Goal: Use online tool/utility: Utilize a website feature to perform a specific function

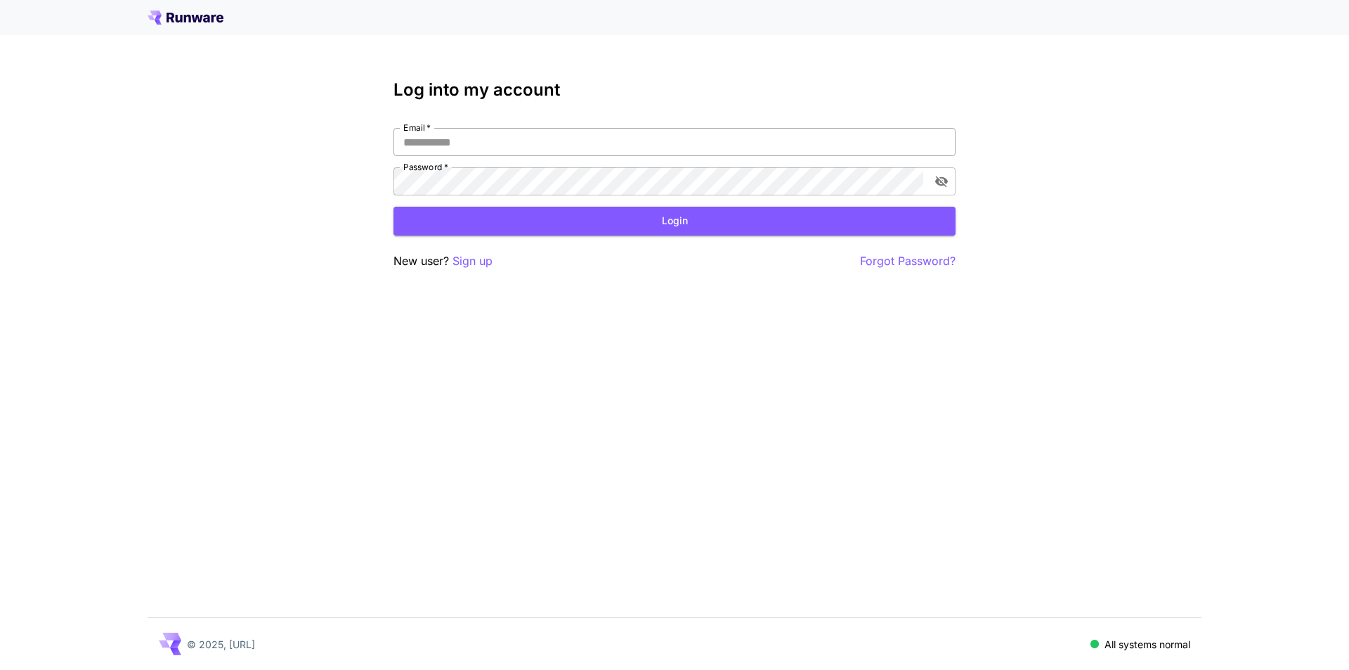
click at [462, 145] on input "Email   *" at bounding box center [674, 142] width 562 height 28
type input "**********"
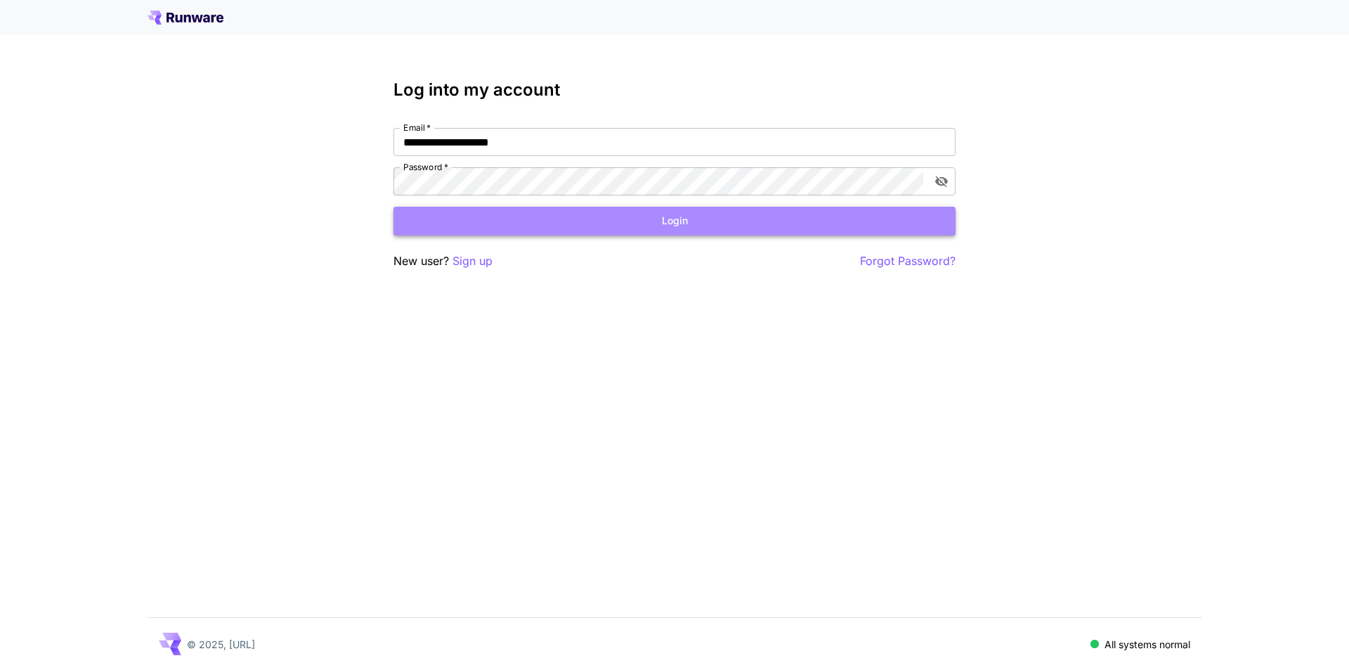
click at [547, 219] on button "Login" at bounding box center [674, 221] width 562 height 29
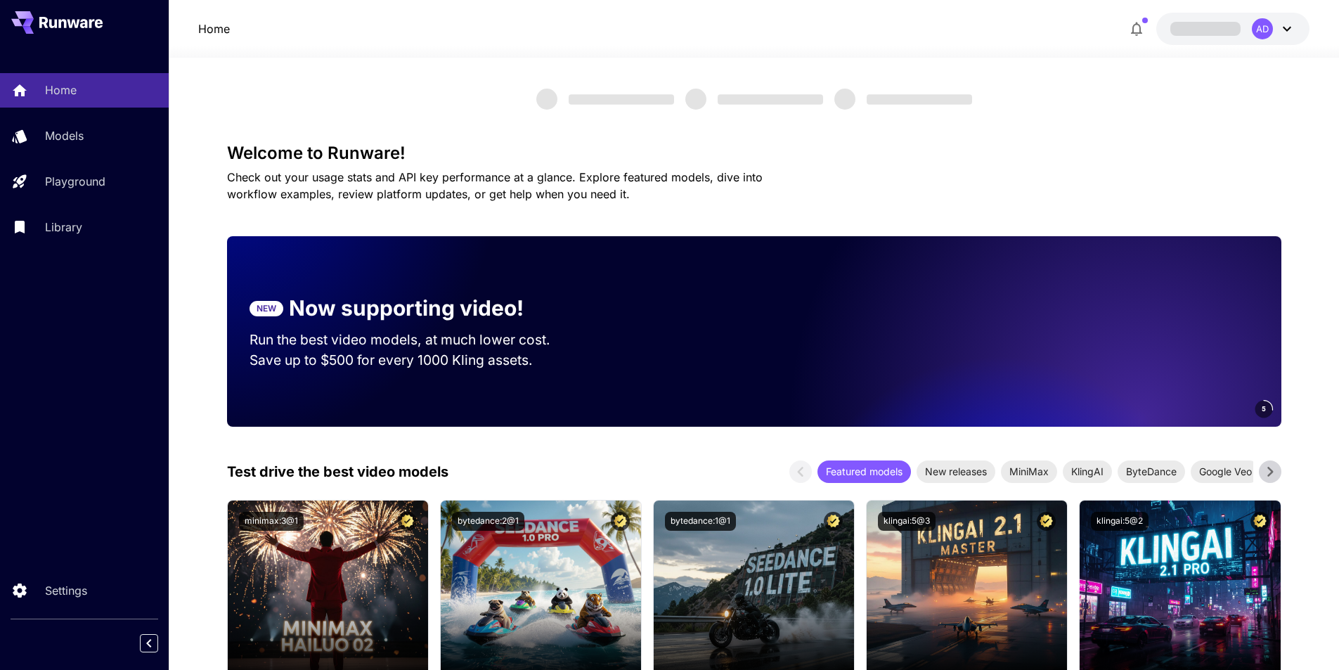
drag, startPoint x: 623, startPoint y: 207, endPoint x: 619, endPoint y: 157, distance: 50.0
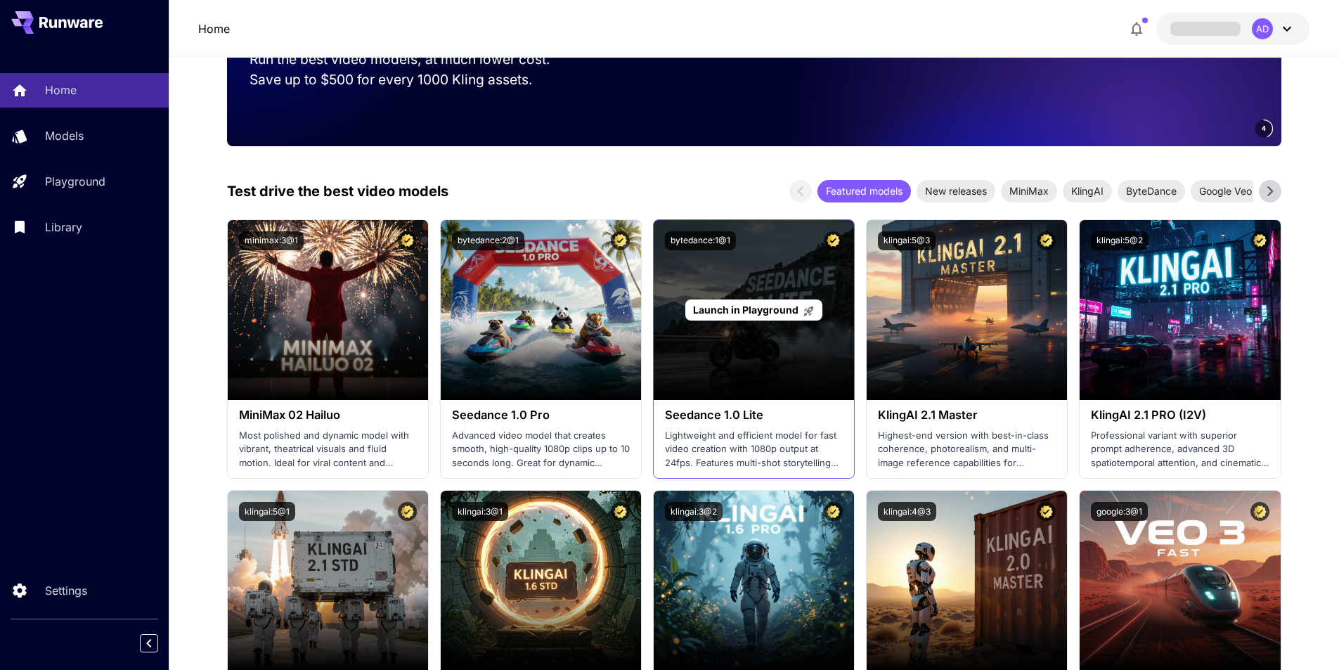
scroll to position [281, 0]
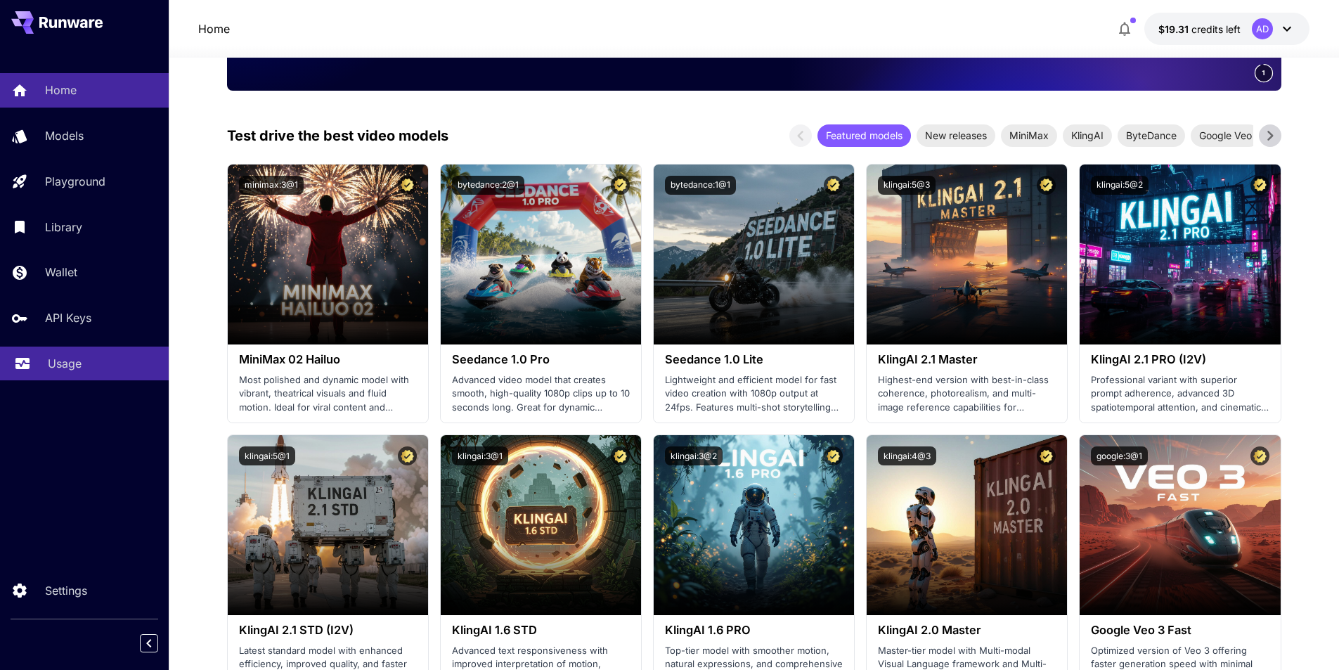
click at [71, 365] on p "Usage" at bounding box center [65, 363] width 34 height 17
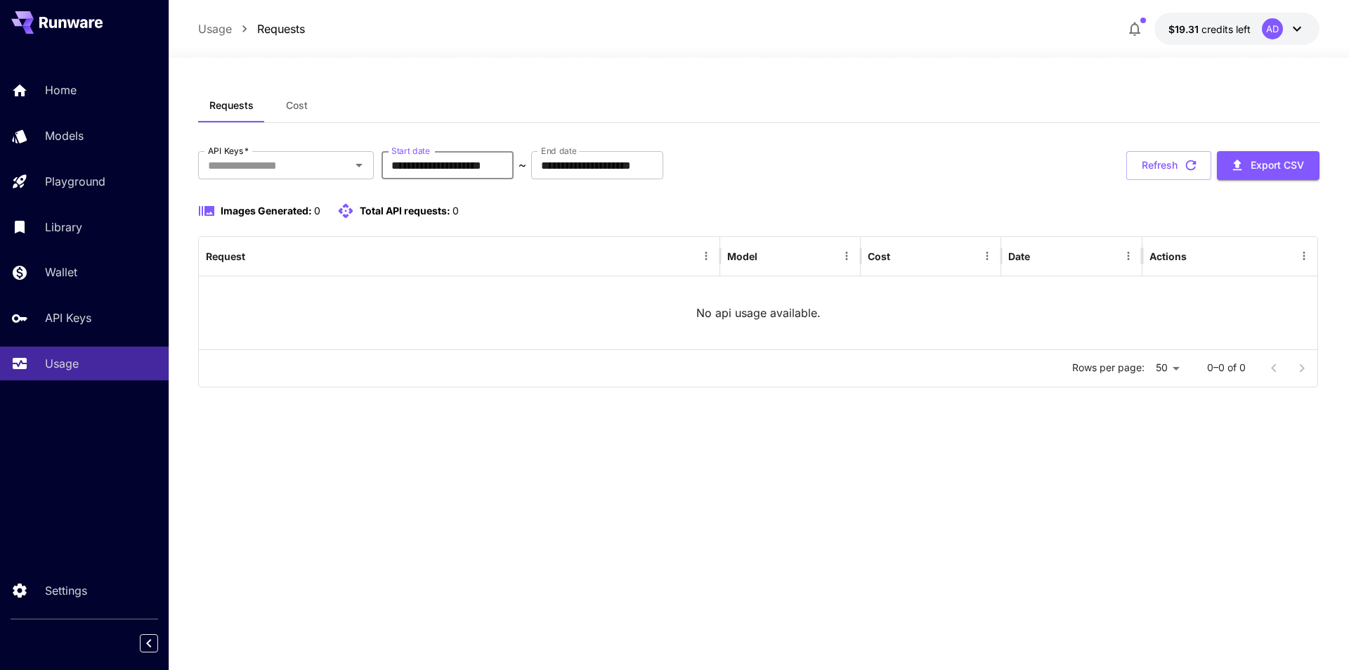
click at [472, 162] on input "**********" at bounding box center [448, 165] width 132 height 28
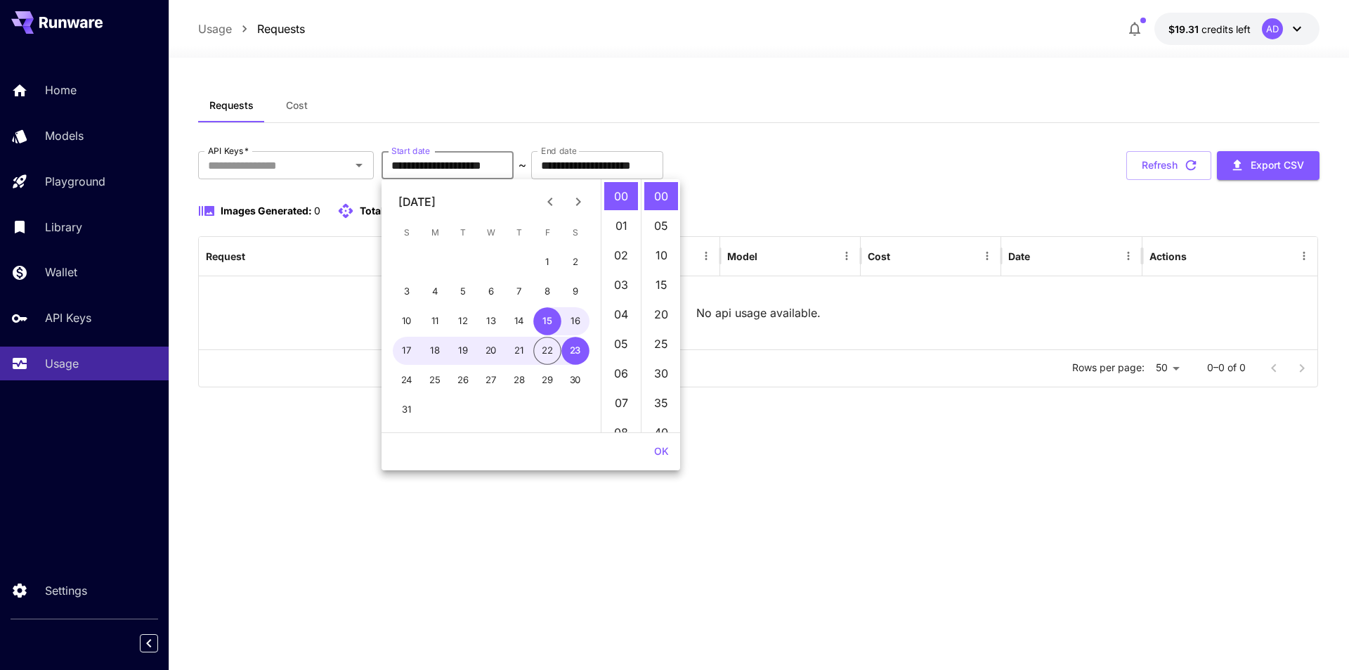
click at [546, 199] on icon "Previous month" at bounding box center [550, 201] width 17 height 17
click at [1155, 174] on button "Refresh" at bounding box center [1168, 165] width 85 height 29
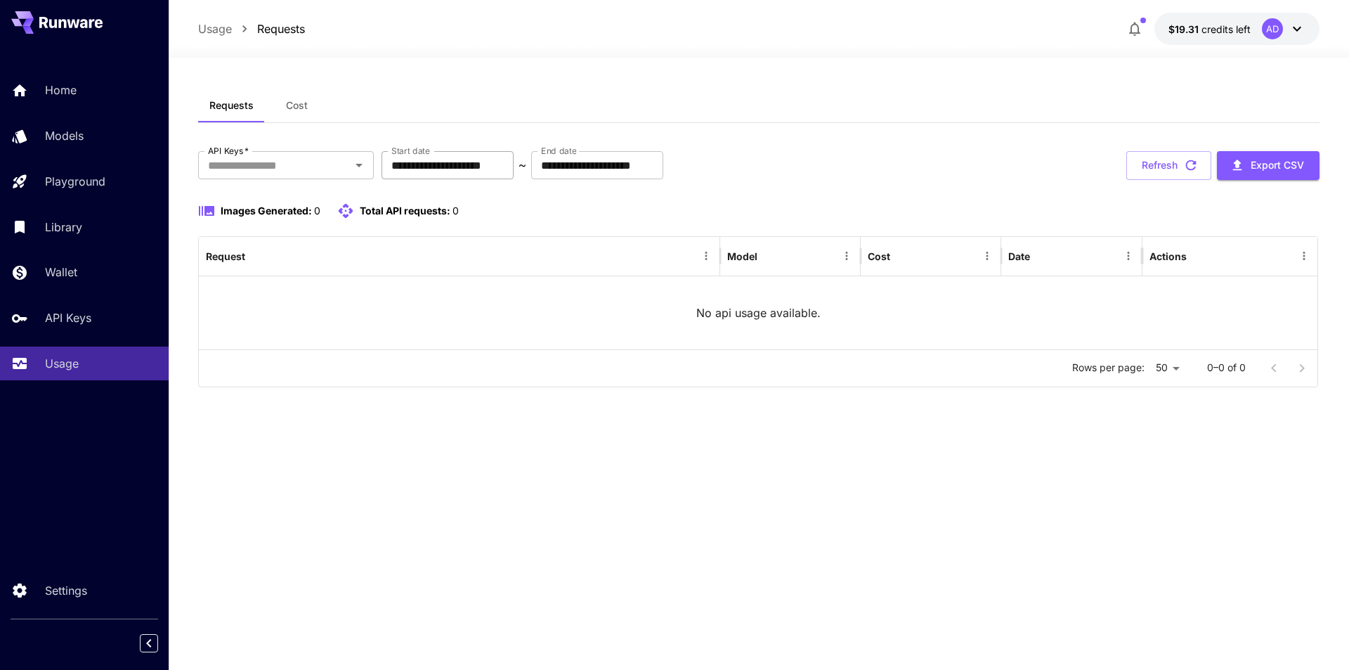
click at [466, 172] on input "**********" at bounding box center [448, 165] width 132 height 28
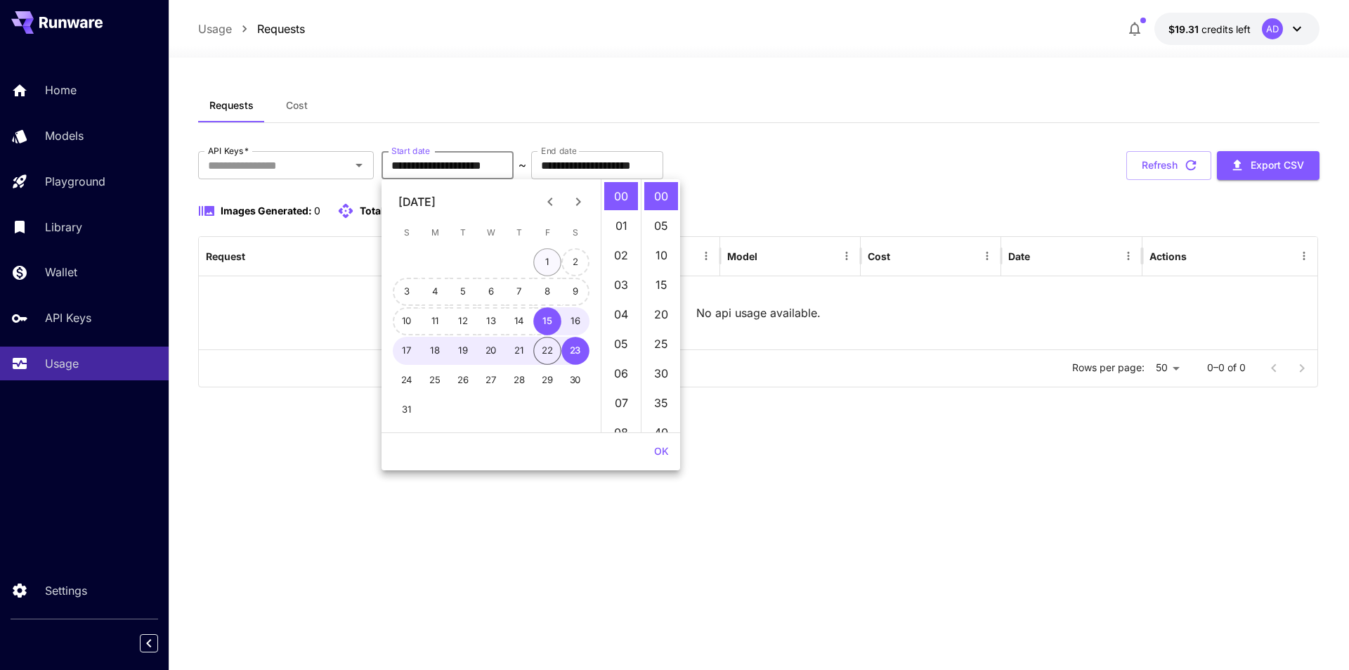
click at [549, 261] on button "1" at bounding box center [547, 262] width 28 height 28
click at [852, 188] on div "**********" at bounding box center [758, 269] width 1121 height 236
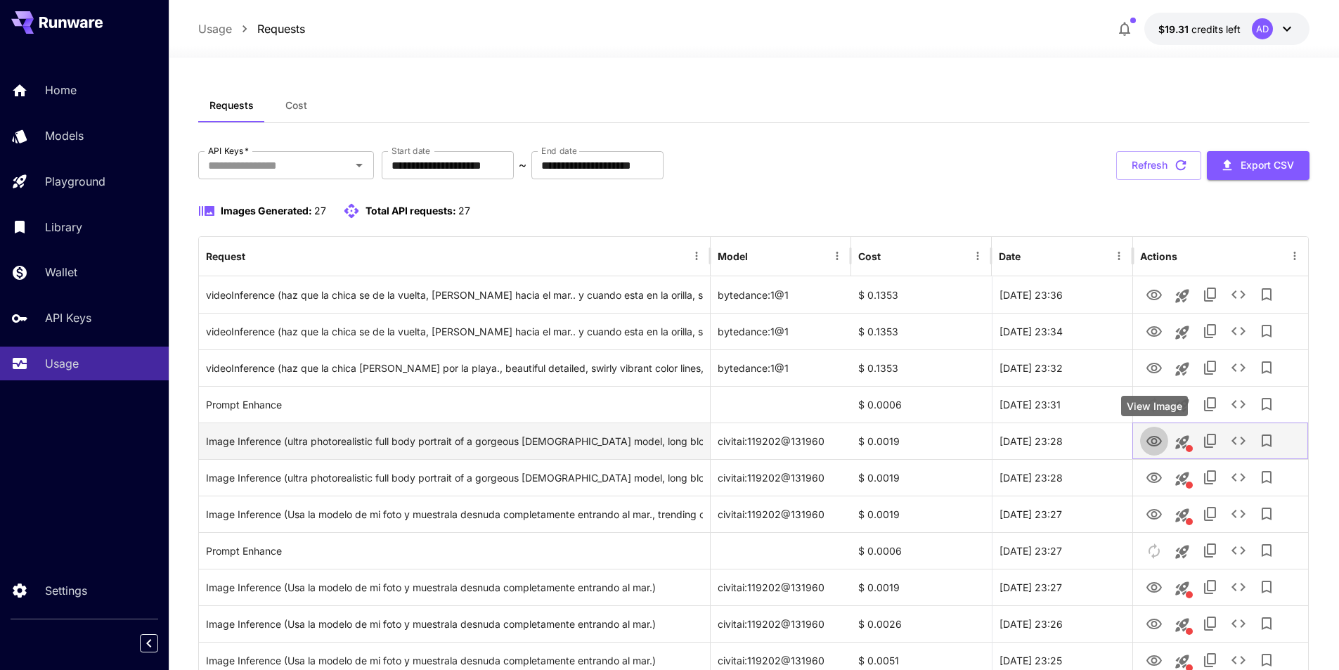
click at [1157, 443] on icon "View Image" at bounding box center [1153, 441] width 17 height 17
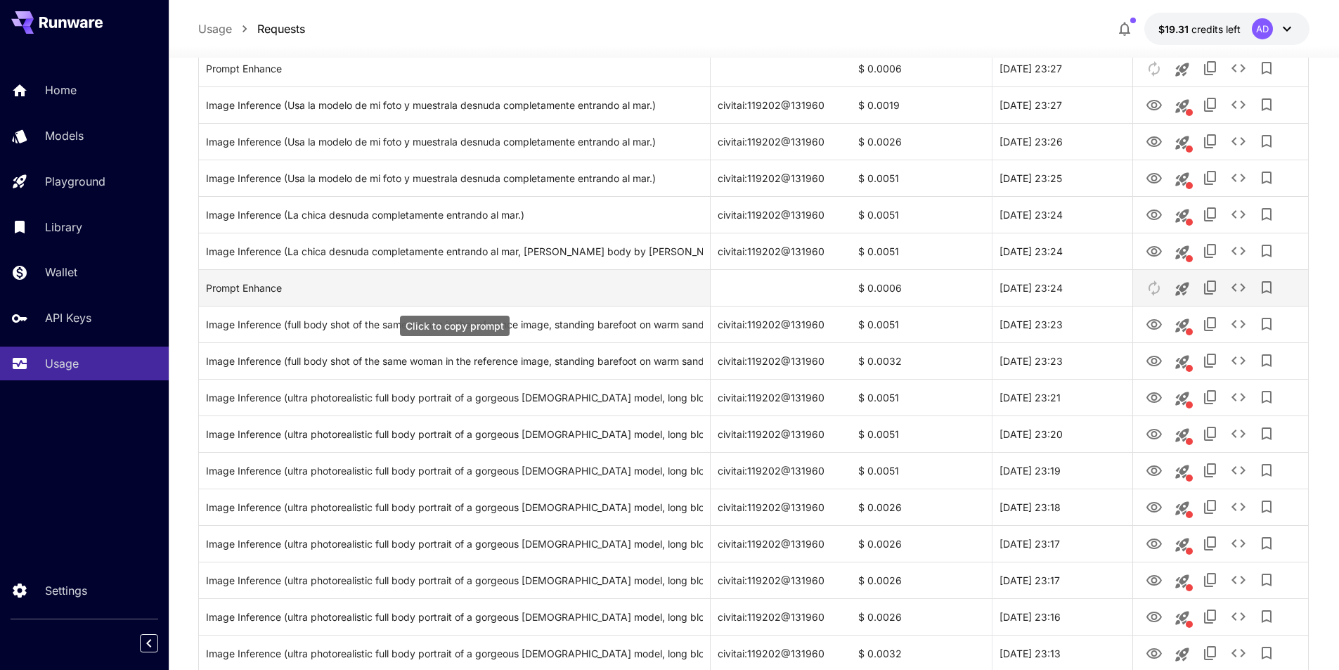
scroll to position [492, 0]
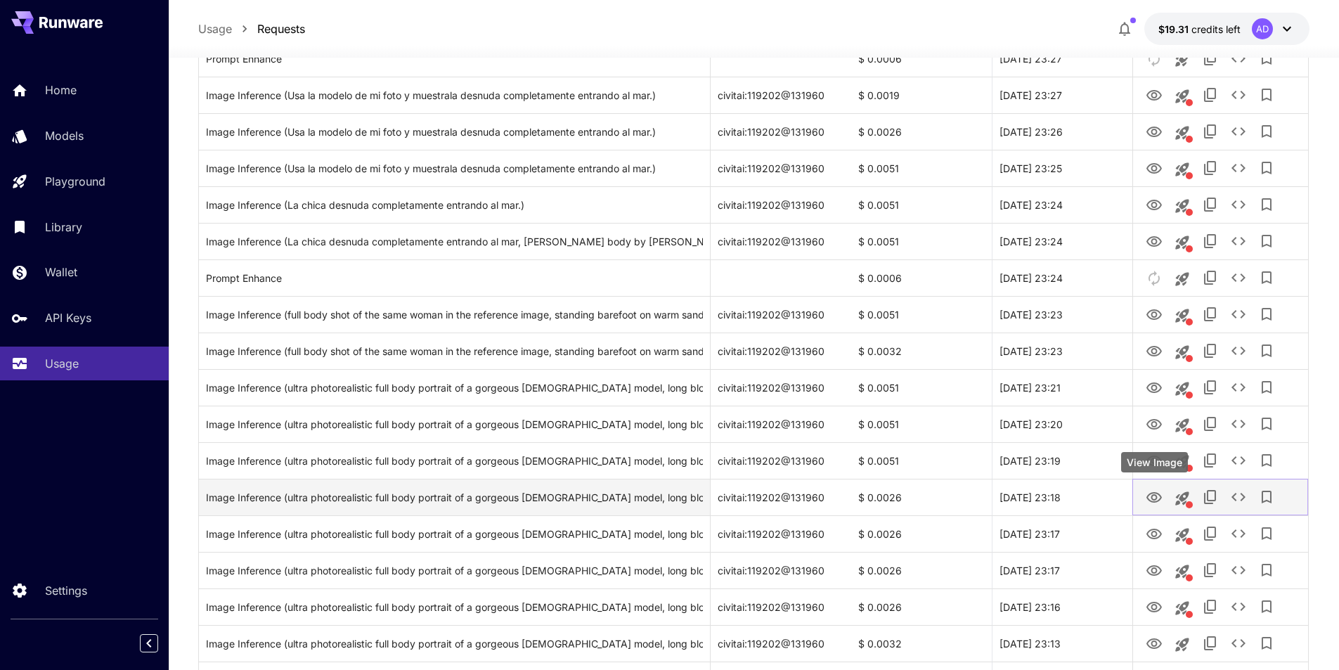
click at [1159, 496] on icon "View Image" at bounding box center [1153, 497] width 17 height 17
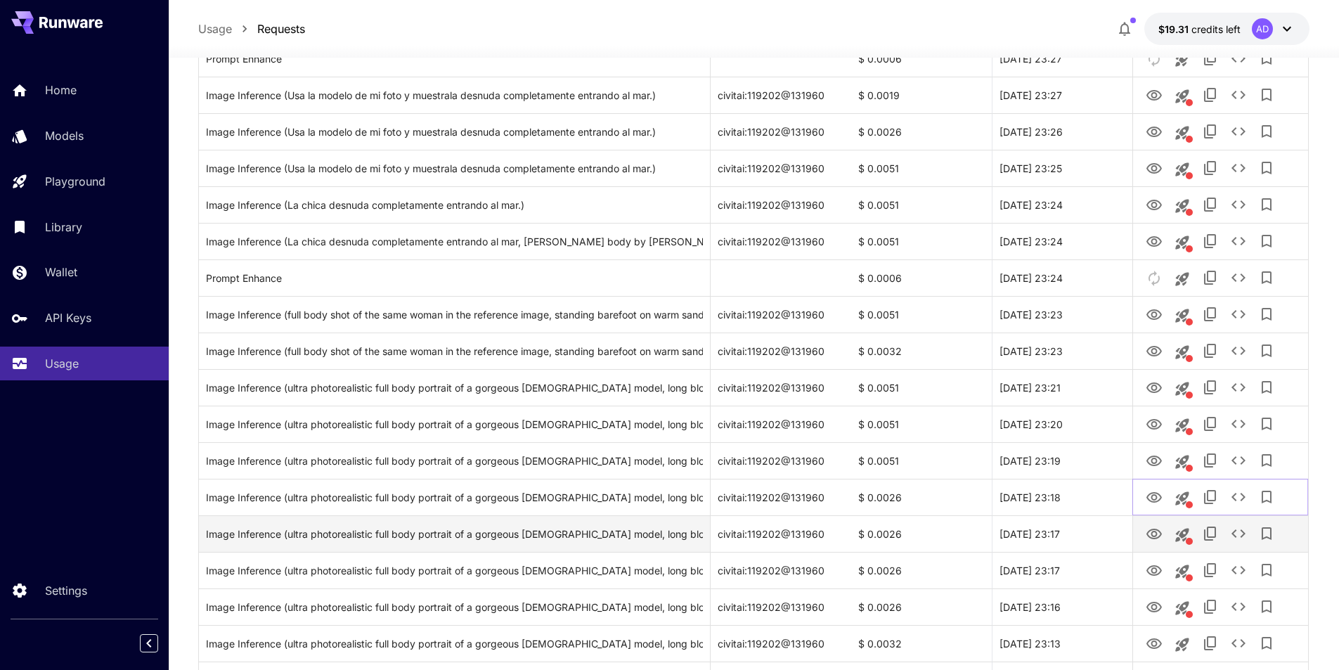
scroll to position [673, 0]
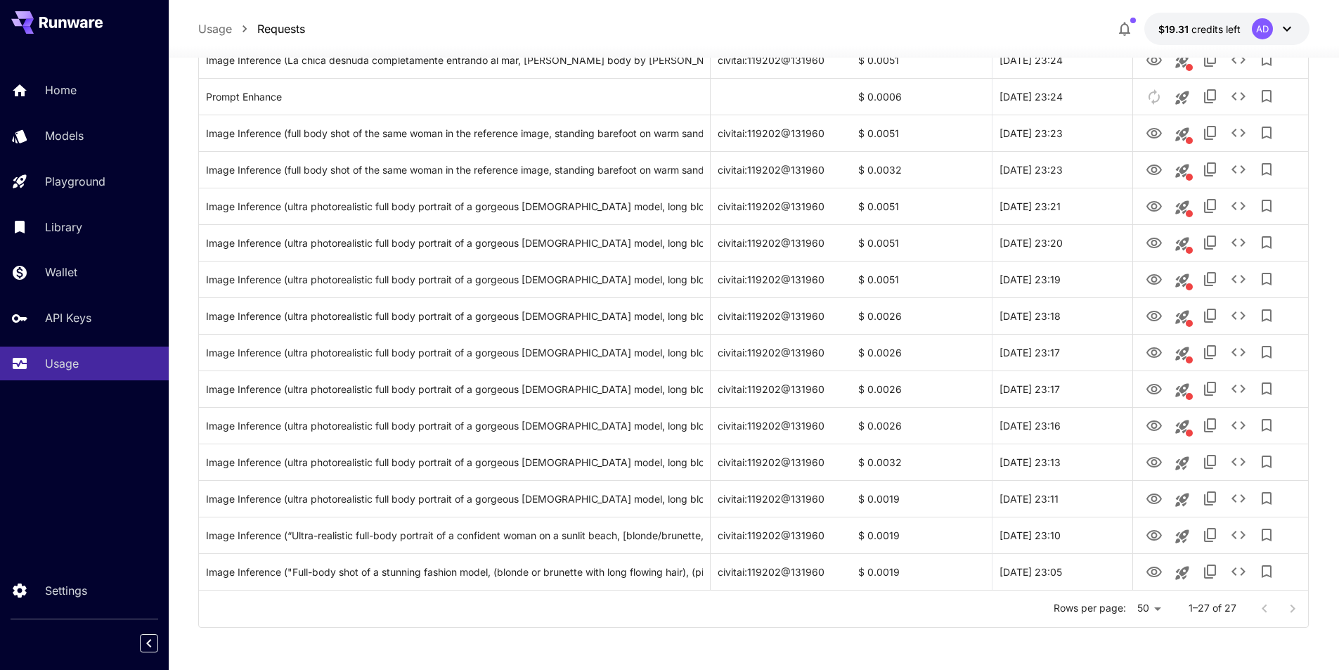
click at [1289, 610] on div at bounding box center [1278, 608] width 56 height 28
click at [1295, 611] on div at bounding box center [1278, 608] width 56 height 28
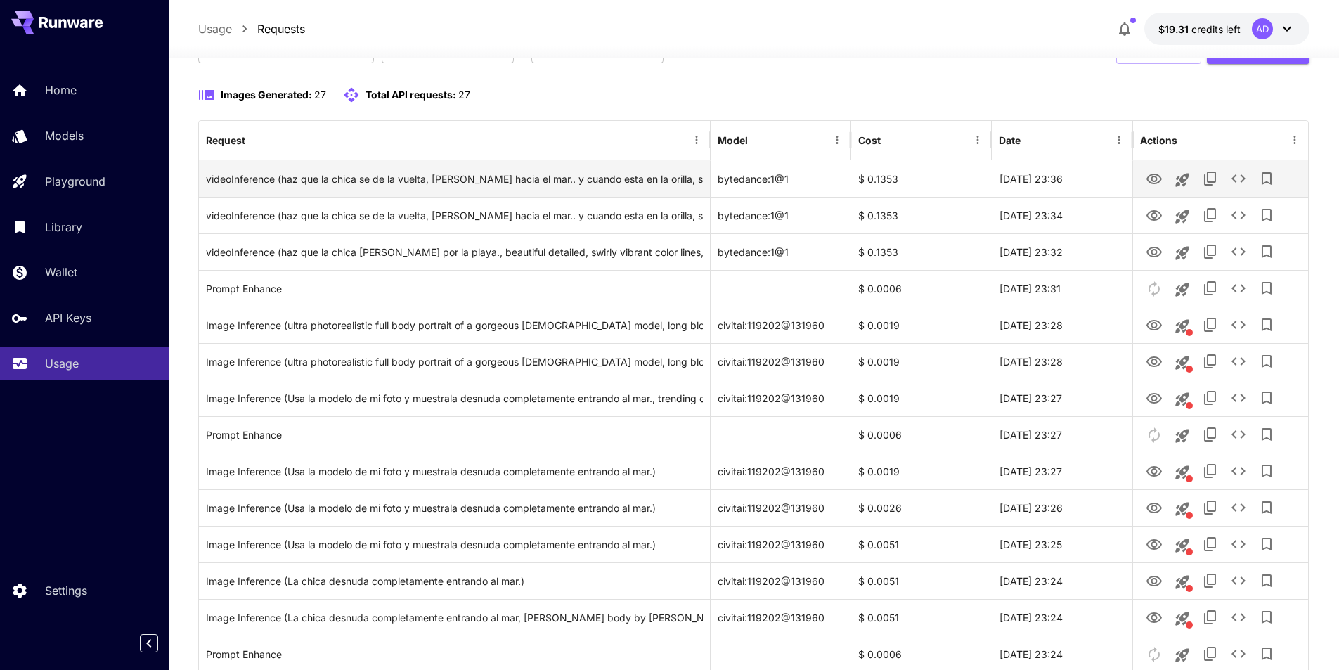
scroll to position [0, 0]
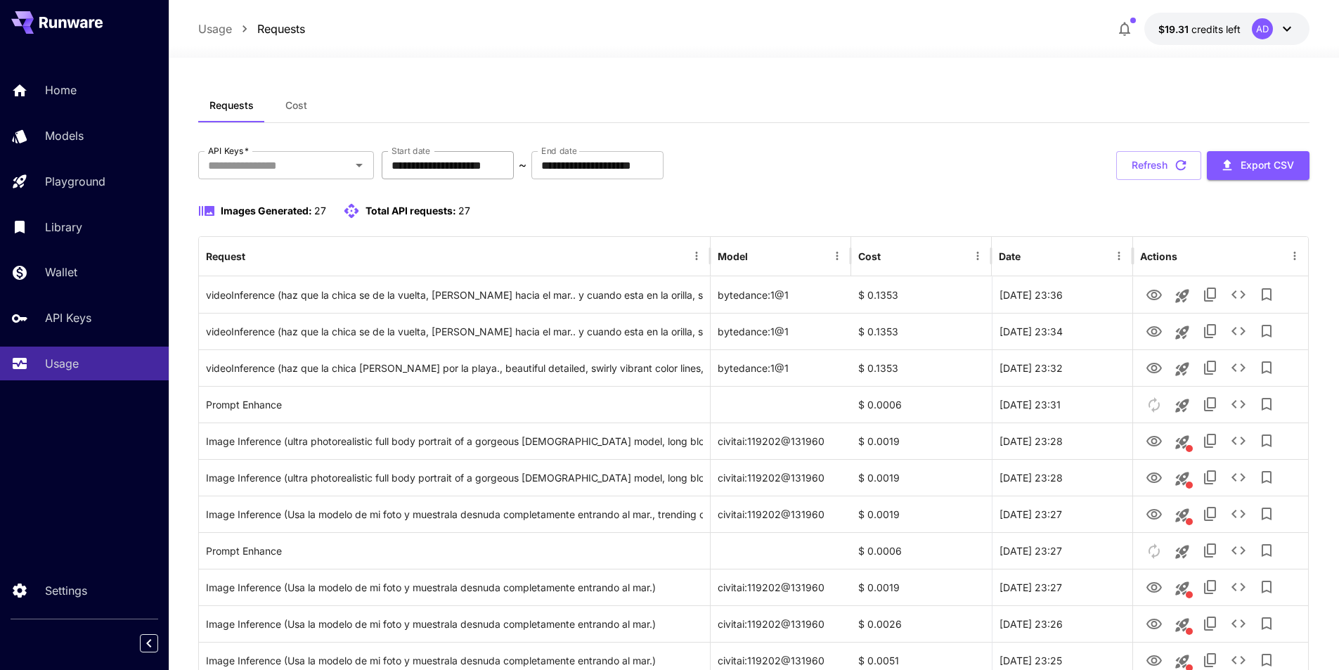
click at [415, 167] on input "**********" at bounding box center [448, 165] width 132 height 28
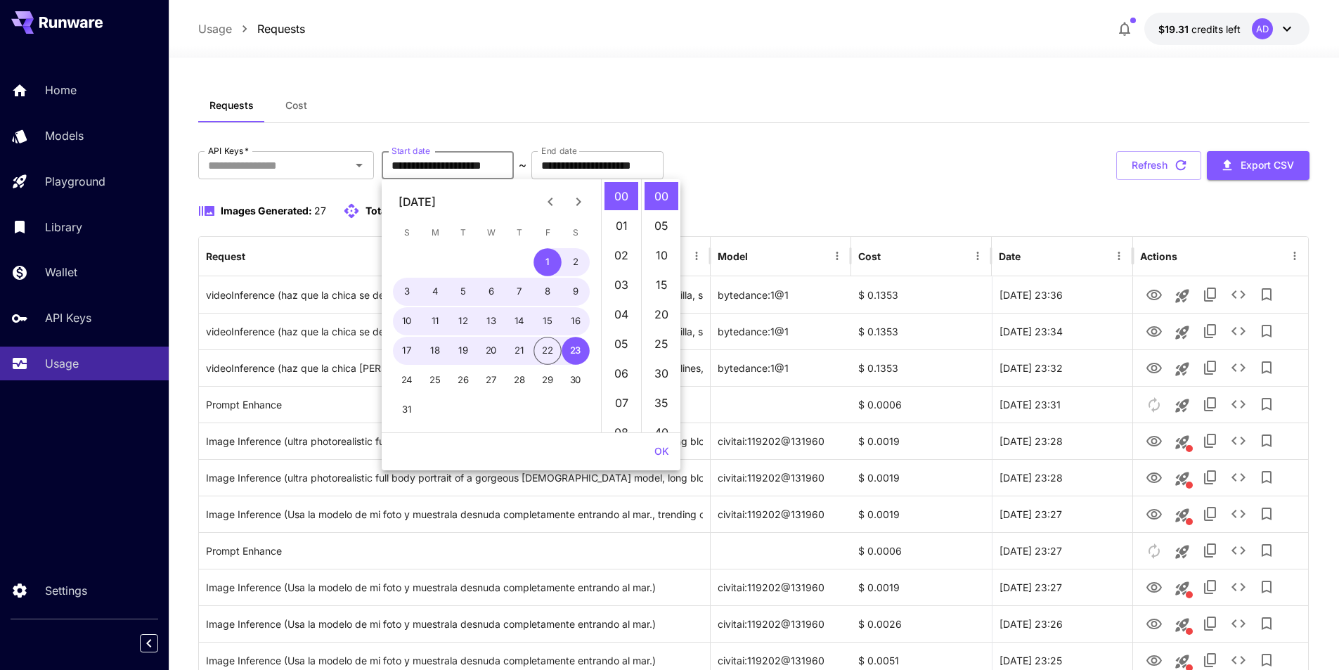
click at [550, 203] on icon "Previous month" at bounding box center [549, 201] width 5 height 8
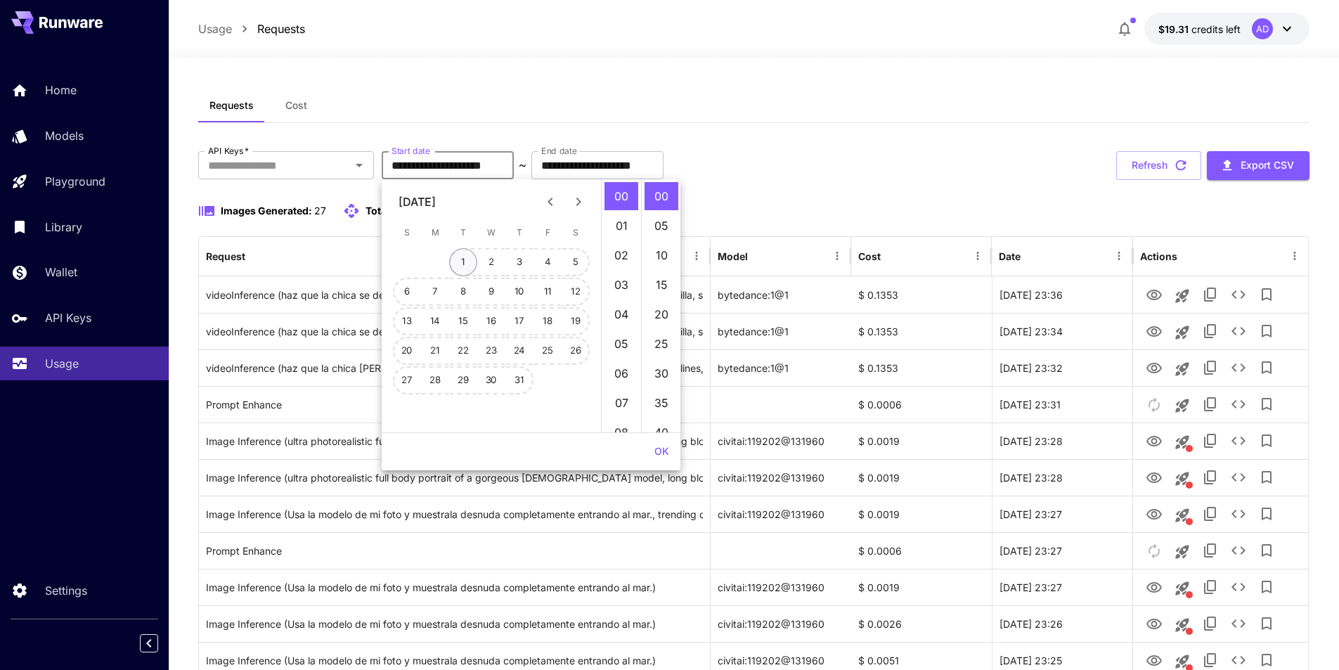
click at [463, 257] on button "1" at bounding box center [463, 262] width 28 height 28
type input "**********"
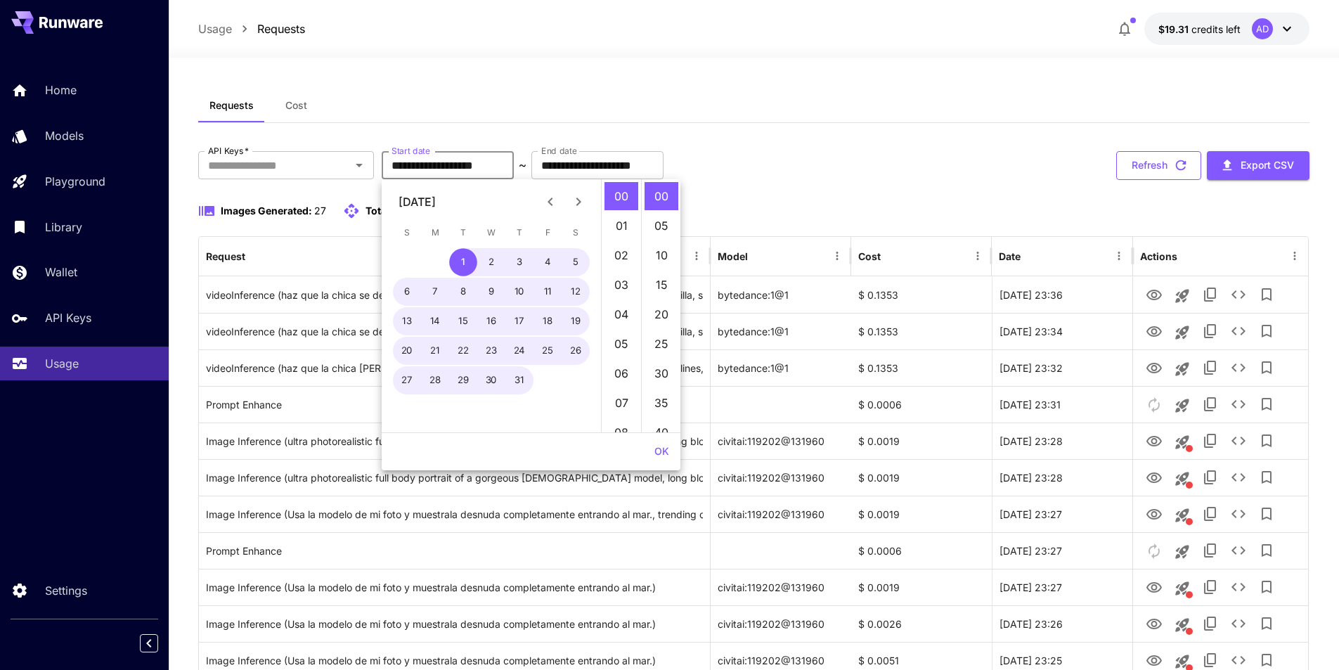
click at [1145, 168] on button "Refresh" at bounding box center [1158, 165] width 85 height 29
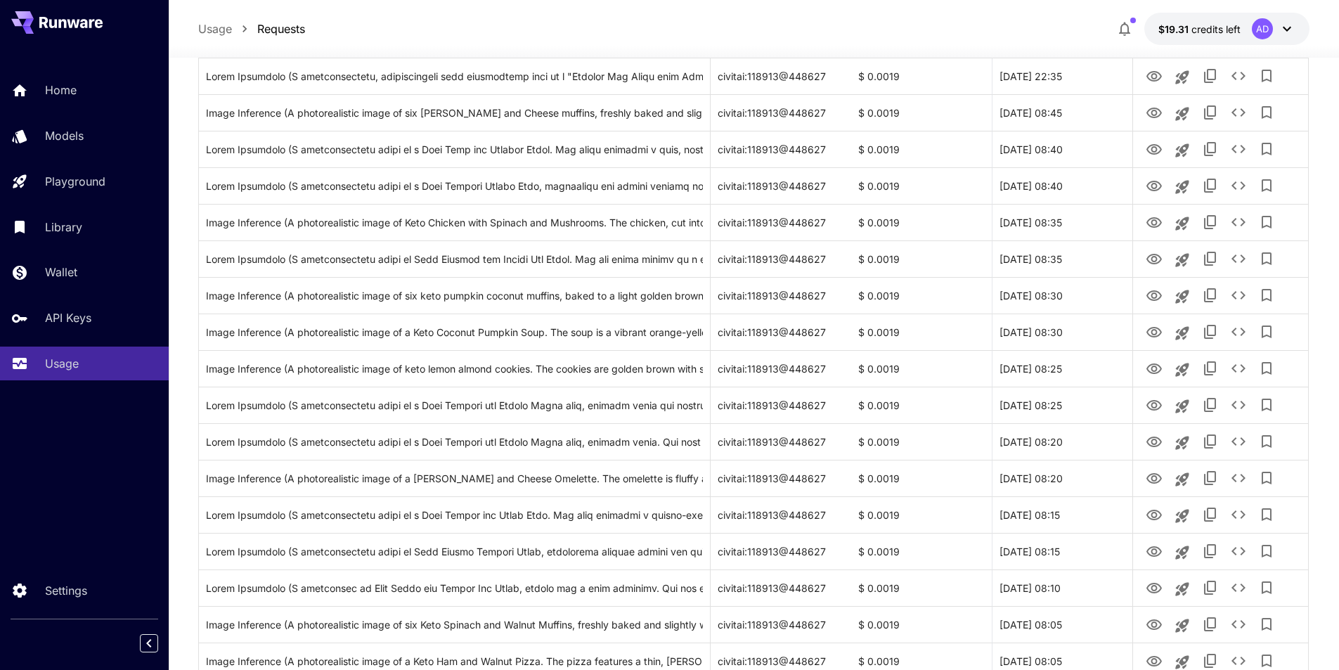
scroll to position [1514, 0]
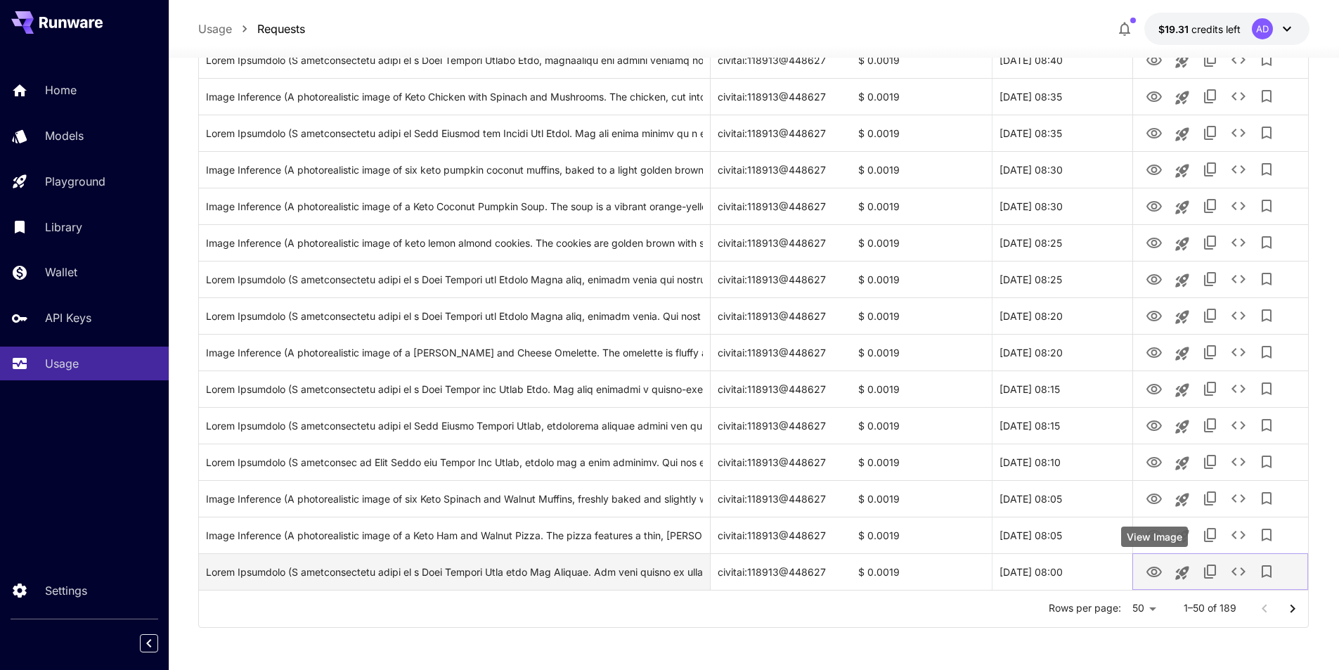
click at [1152, 571] on icon "View Image" at bounding box center [1153, 572] width 17 height 17
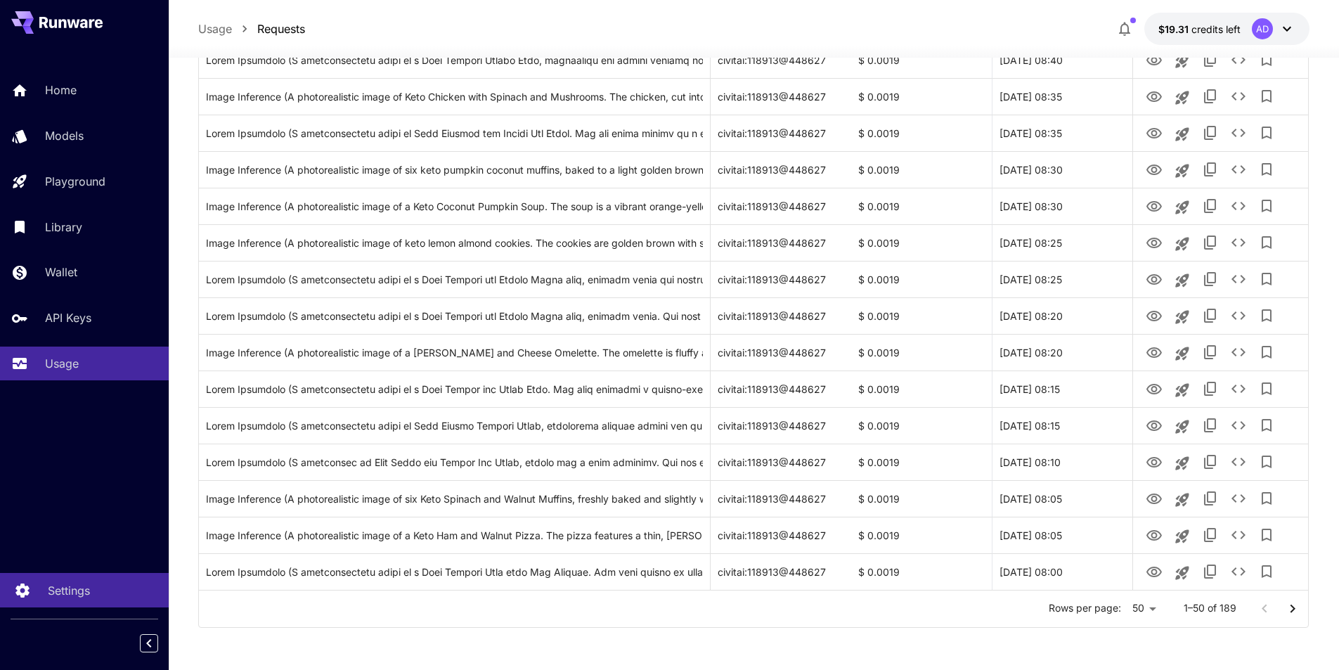
click at [65, 594] on p "Settings" at bounding box center [69, 590] width 42 height 17
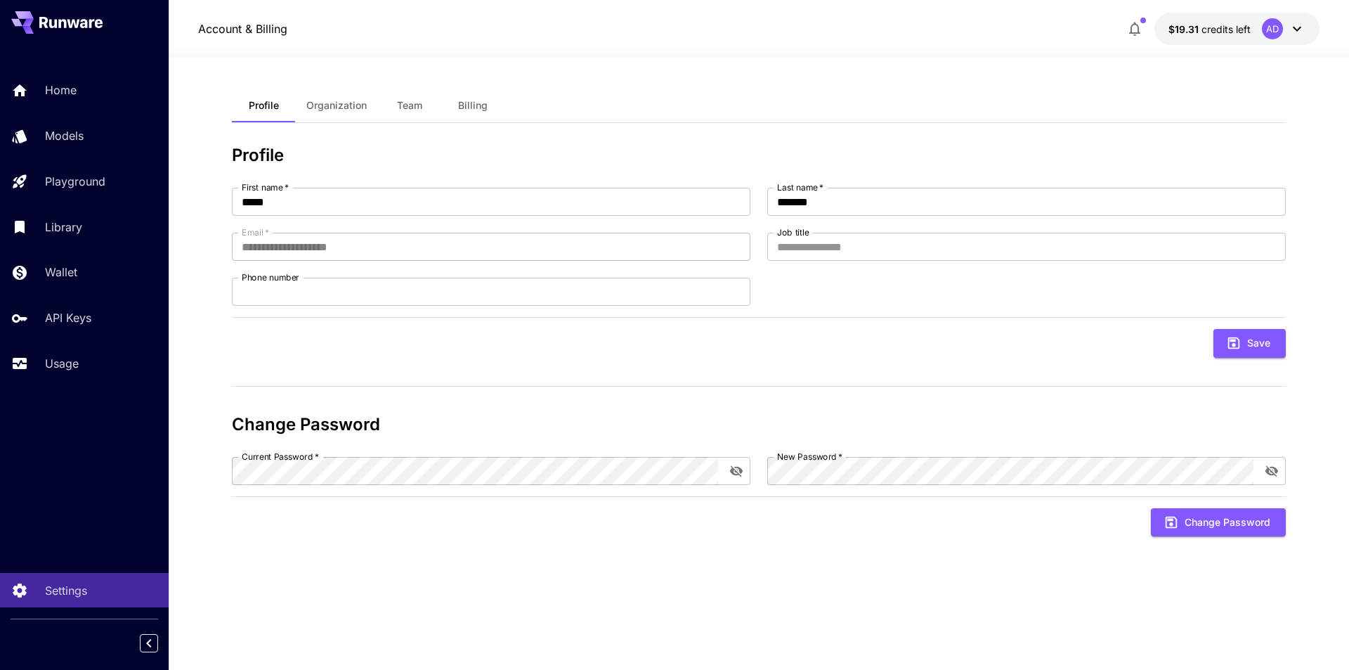
click at [1283, 42] on div at bounding box center [759, 49] width 1180 height 17
click at [1286, 32] on div "AD" at bounding box center [1284, 28] width 44 height 21
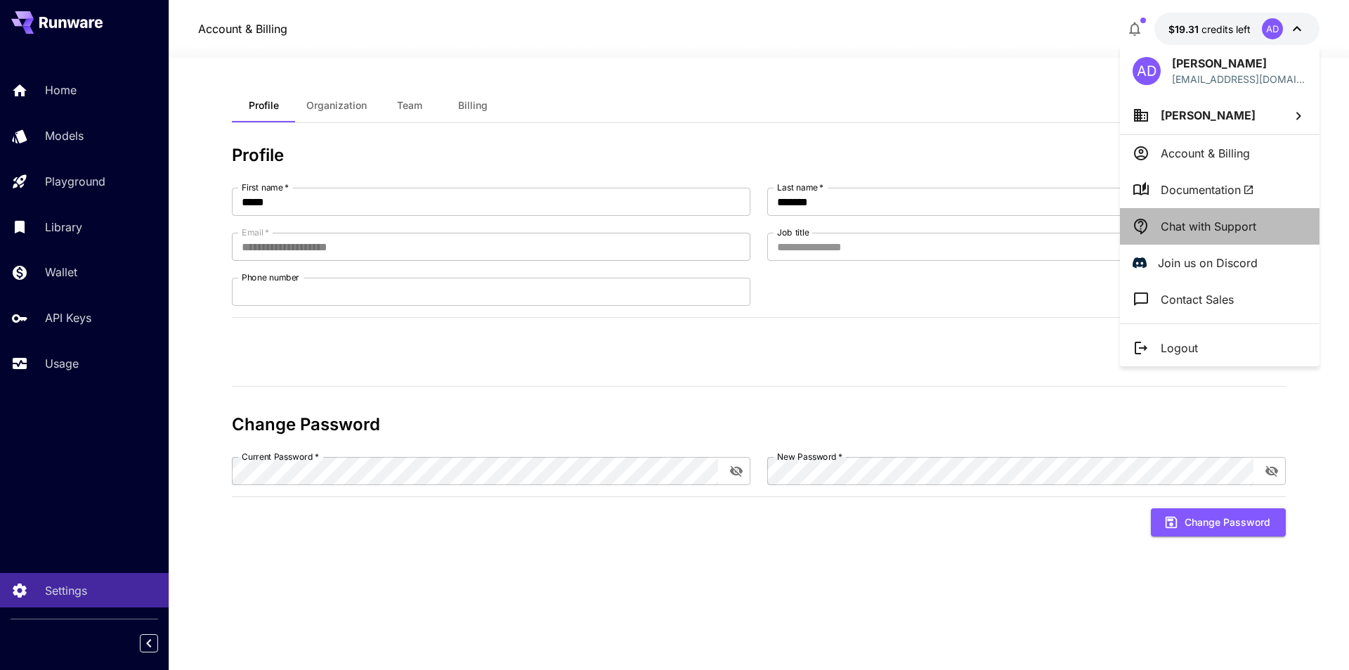
click at [1217, 228] on p "Chat with Support" at bounding box center [1209, 226] width 96 height 17
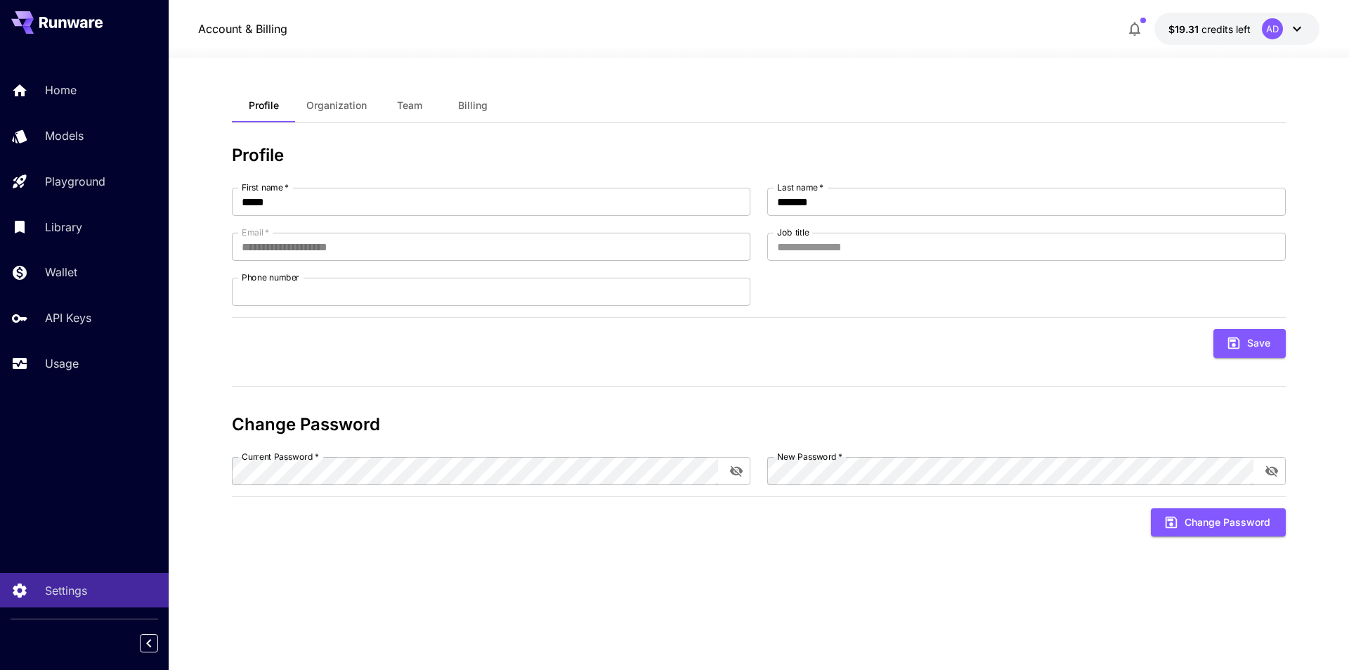
click at [613, 573] on div "**********" at bounding box center [759, 364] width 1054 height 550
click at [604, 63] on div "**********" at bounding box center [759, 364] width 1054 height 612
click at [572, 582] on div "**********" at bounding box center [759, 364] width 1054 height 550
click at [1225, 30] on span "credits left" at bounding box center [1226, 29] width 49 height 12
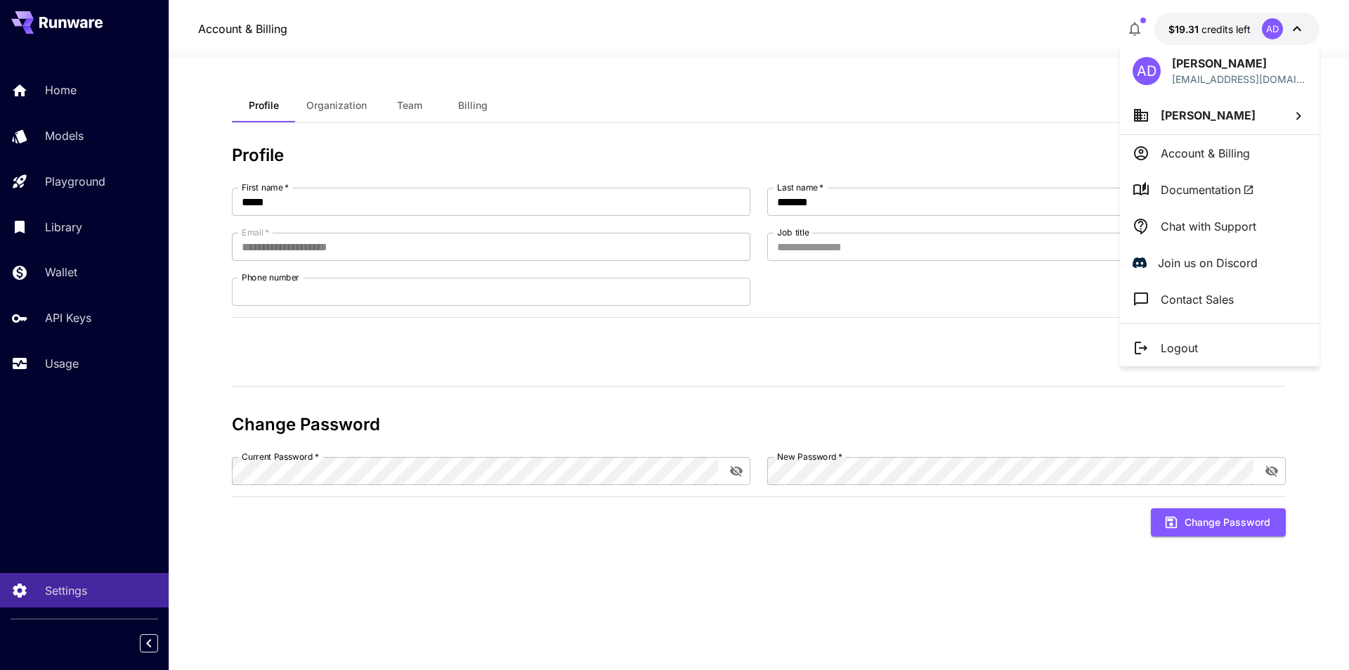
click at [1238, 25] on div at bounding box center [674, 335] width 1349 height 670
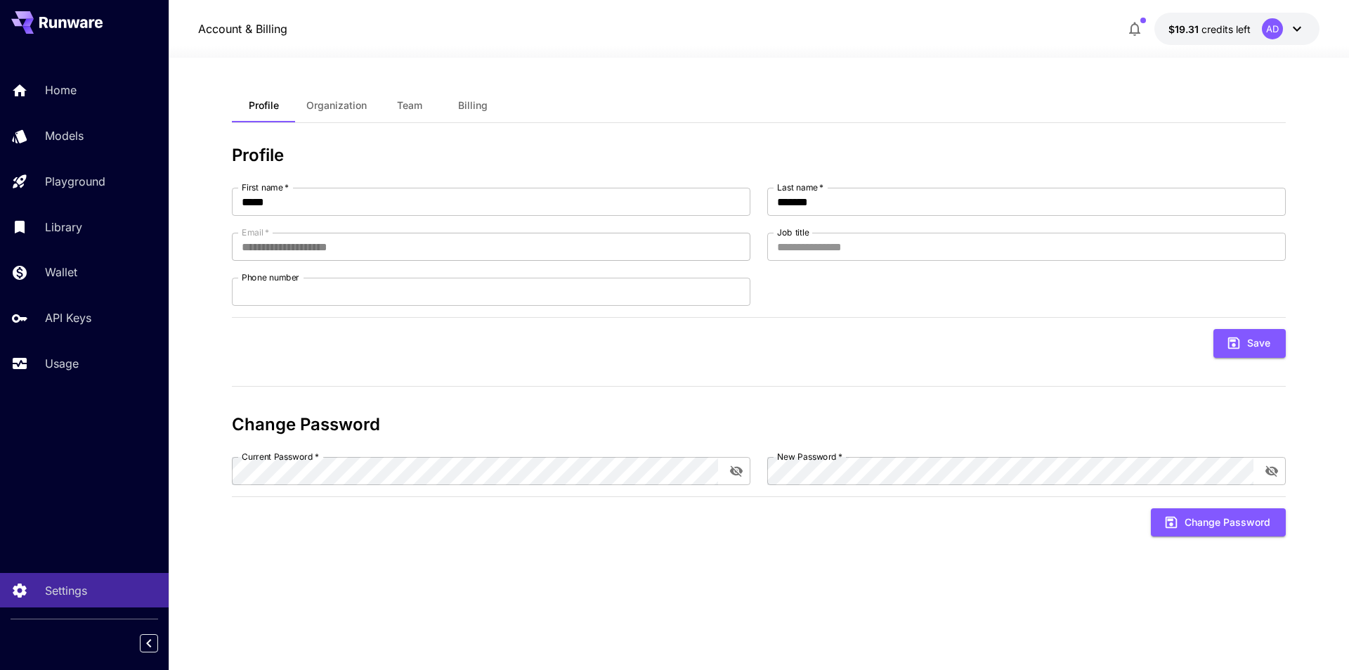
click at [1138, 27] on icon "button" at bounding box center [1134, 28] width 17 height 17
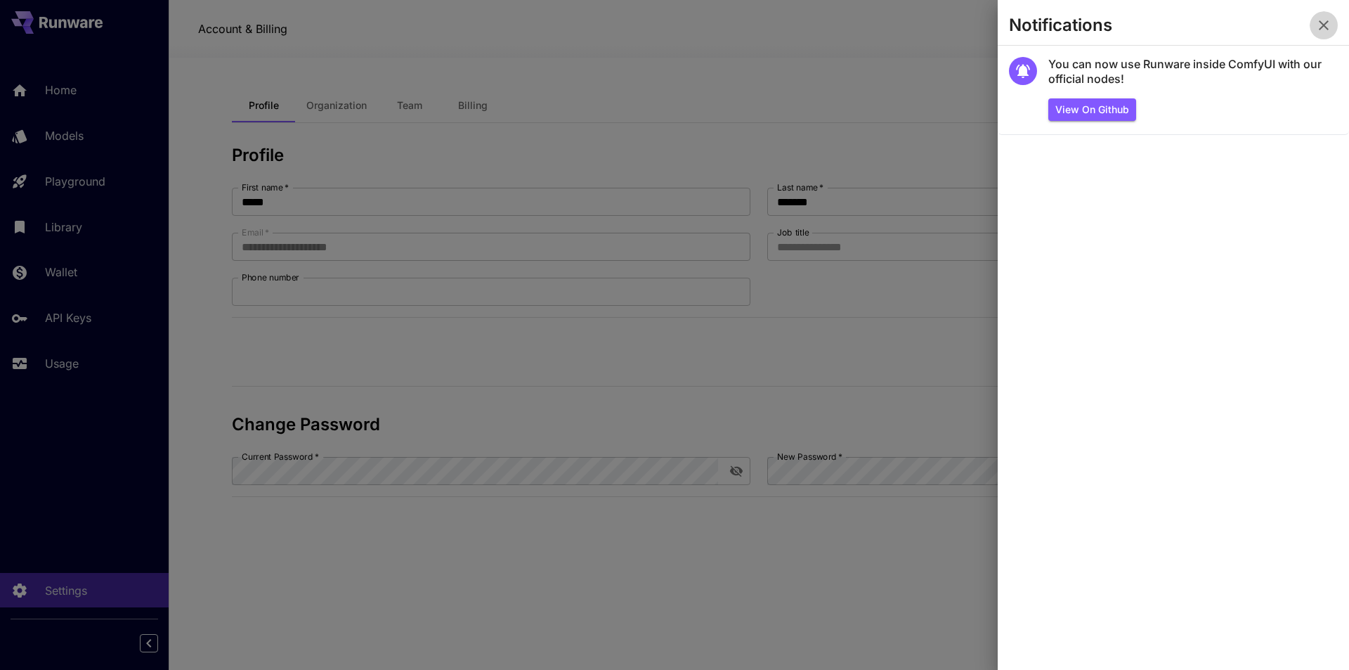
click at [1320, 27] on icon "button" at bounding box center [1323, 25] width 17 height 17
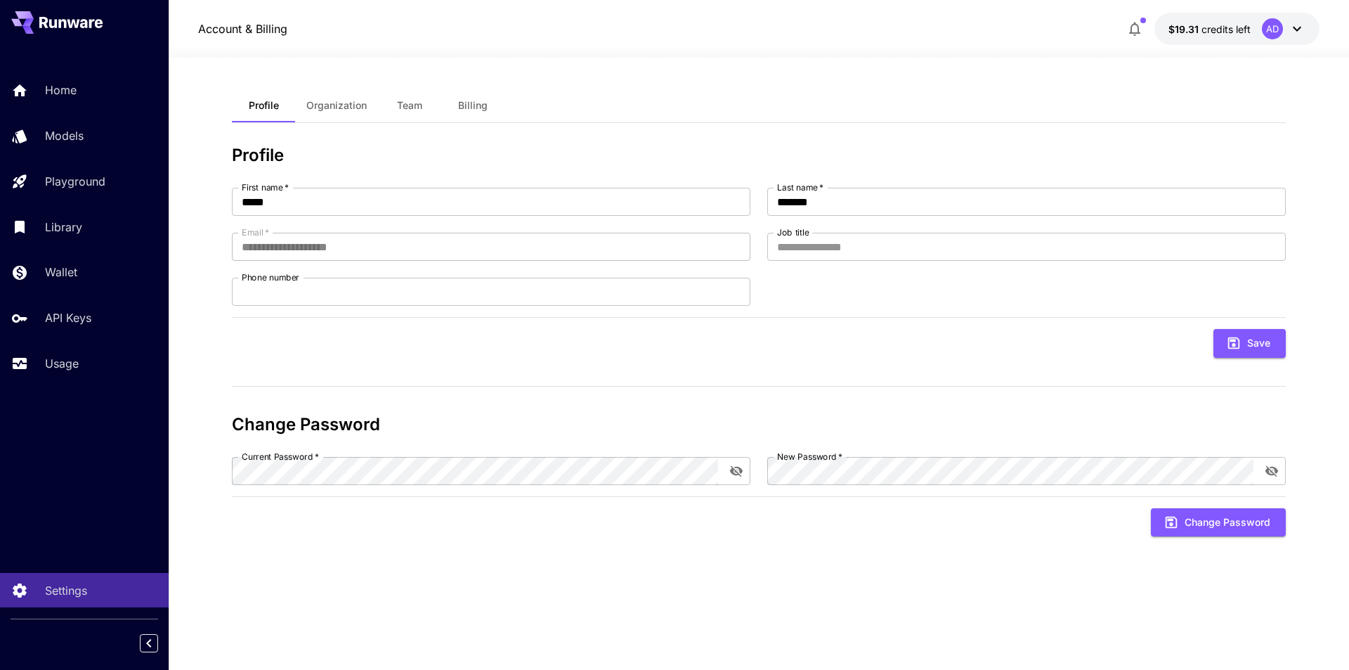
click at [538, 623] on div "**********" at bounding box center [759, 364] width 1054 height 550
click at [115, 592] on div "Settings" at bounding box center [103, 590] width 110 height 17
click at [1284, 31] on div "AD" at bounding box center [1284, 28] width 44 height 21
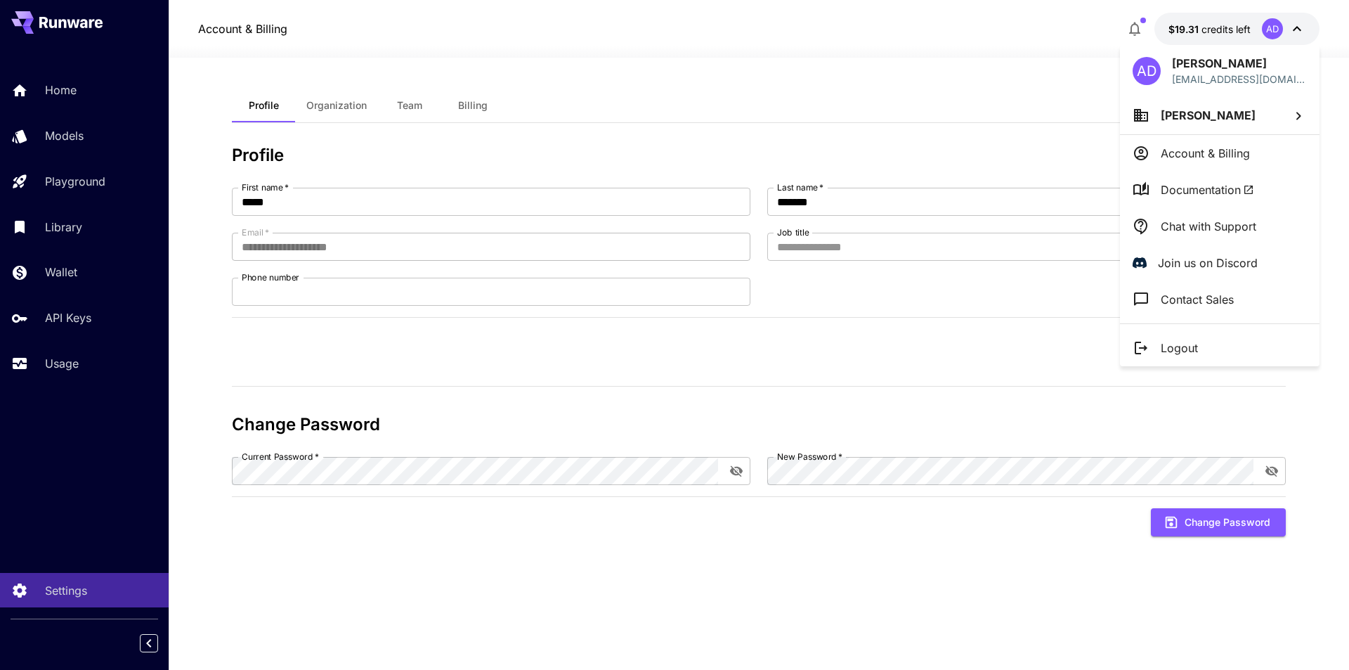
click at [1208, 233] on p "Chat with Support" at bounding box center [1209, 226] width 96 height 17
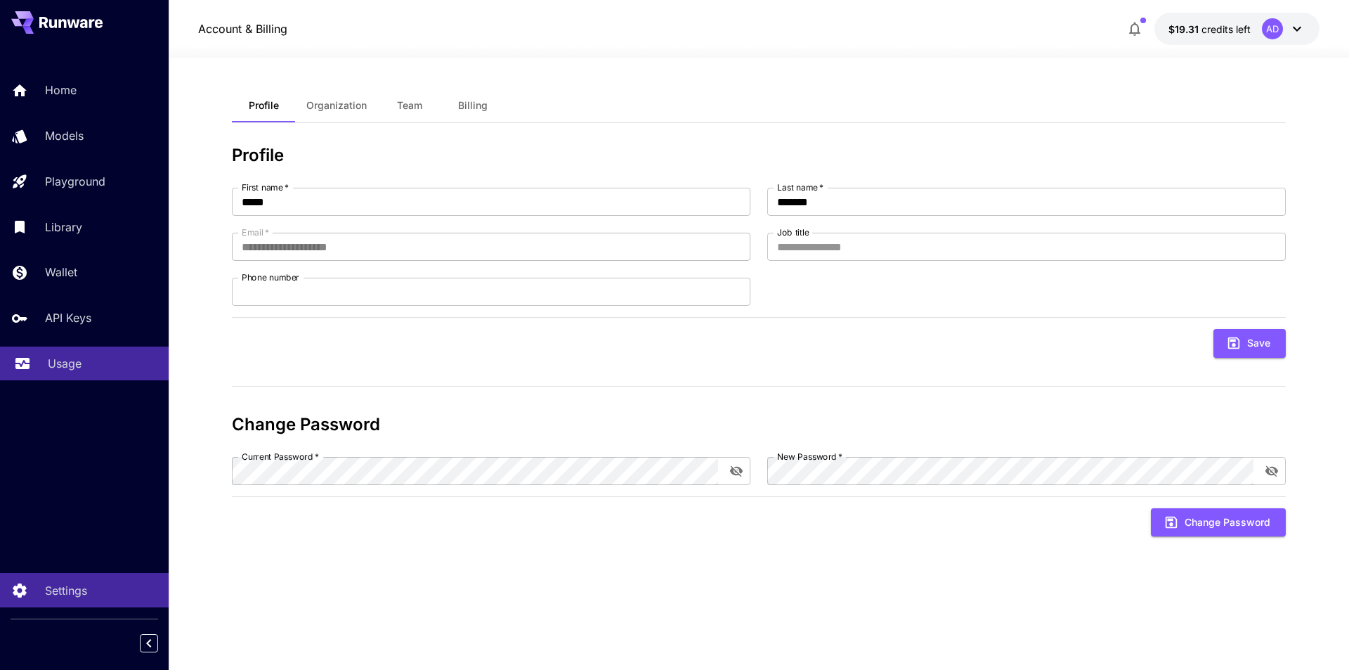
click at [93, 367] on div "Usage" at bounding box center [103, 363] width 110 height 17
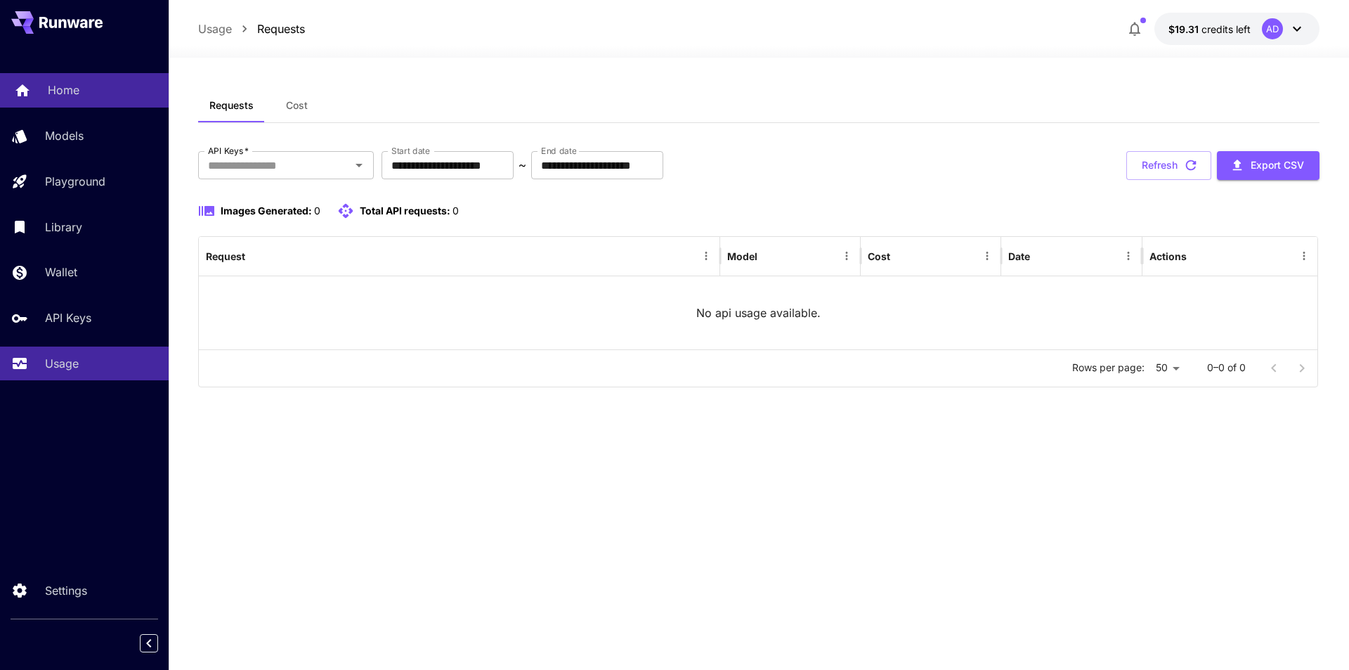
click at [90, 88] on div "Home" at bounding box center [103, 90] width 110 height 17
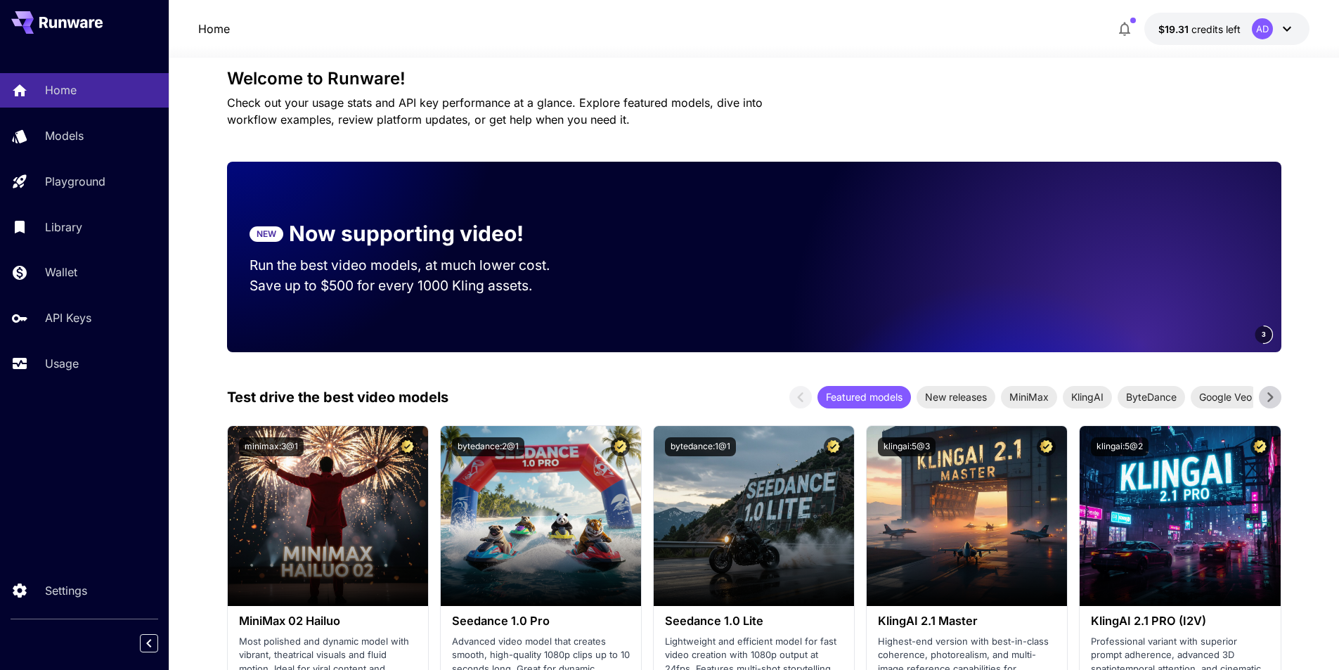
scroll to position [211, 0]
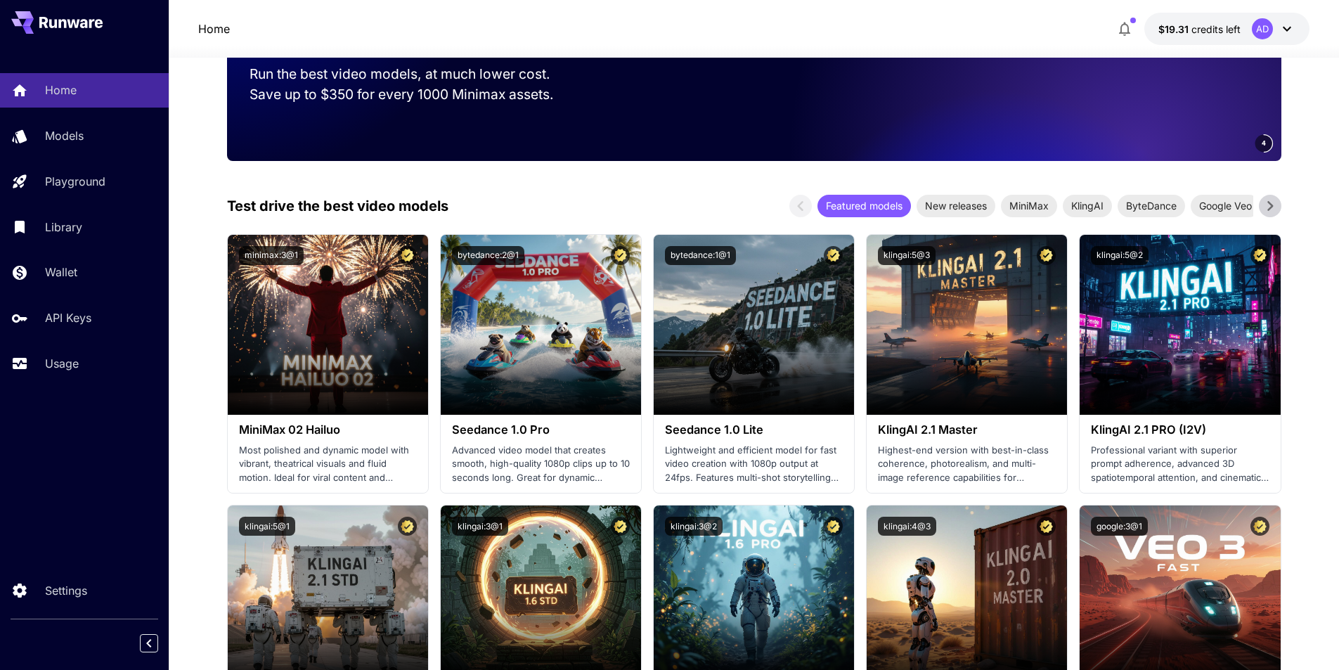
drag, startPoint x: 89, startPoint y: 465, endPoint x: 110, endPoint y: 447, distance: 27.4
click at [89, 465] on div "Home Models Playground Library Wallet API Keys Usage Settings" at bounding box center [84, 335] width 169 height 670
click at [80, 271] on div "Wallet" at bounding box center [103, 271] width 110 height 17
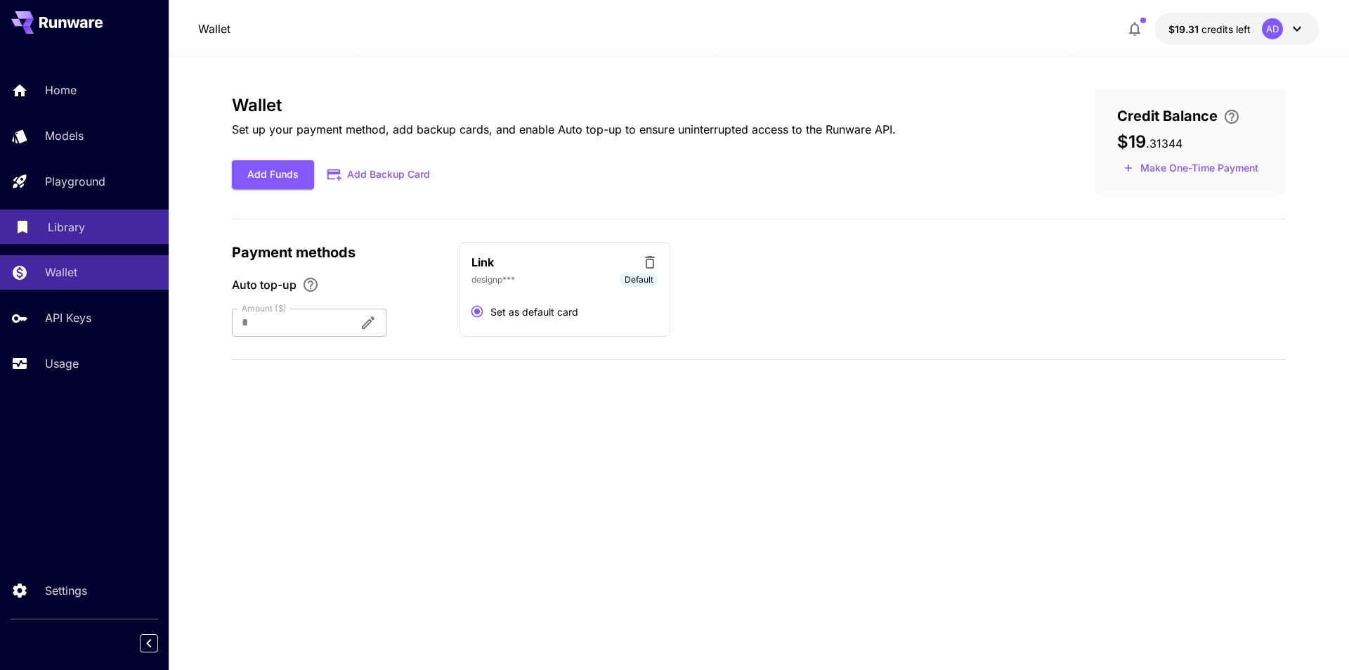
click at [98, 219] on div "Library" at bounding box center [103, 227] width 110 height 17
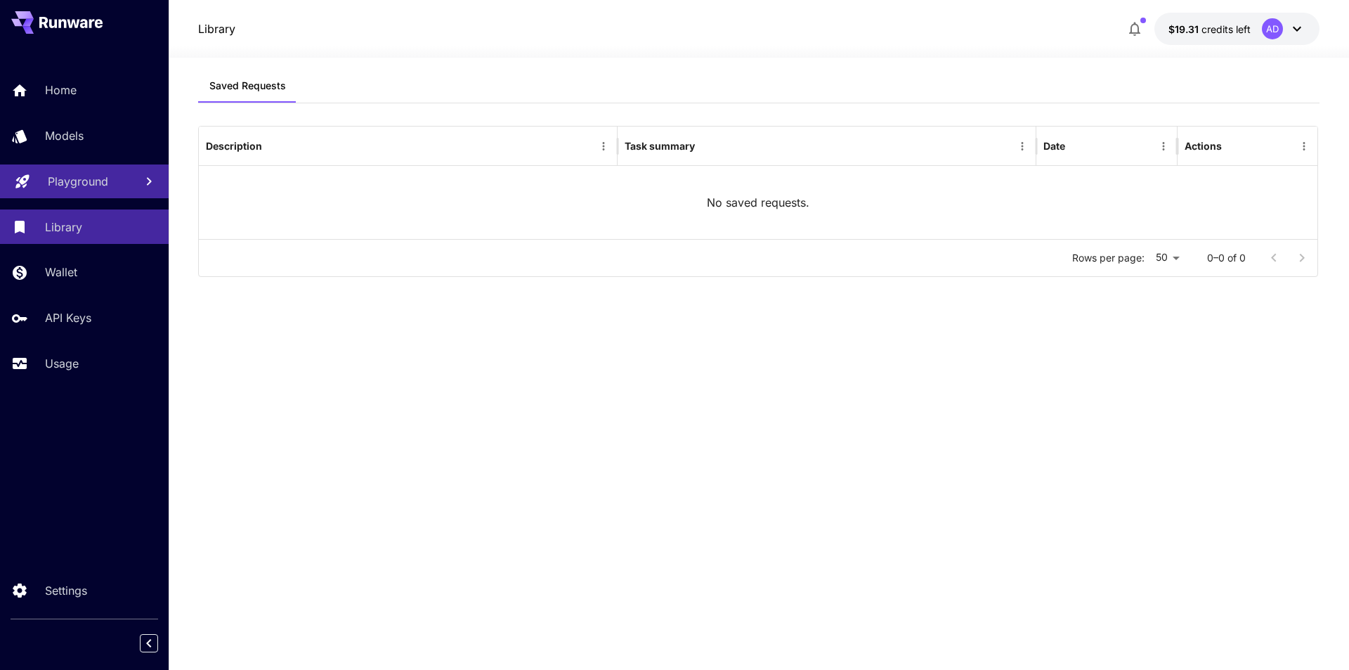
click at [95, 186] on p "Playground" at bounding box center [78, 181] width 60 height 17
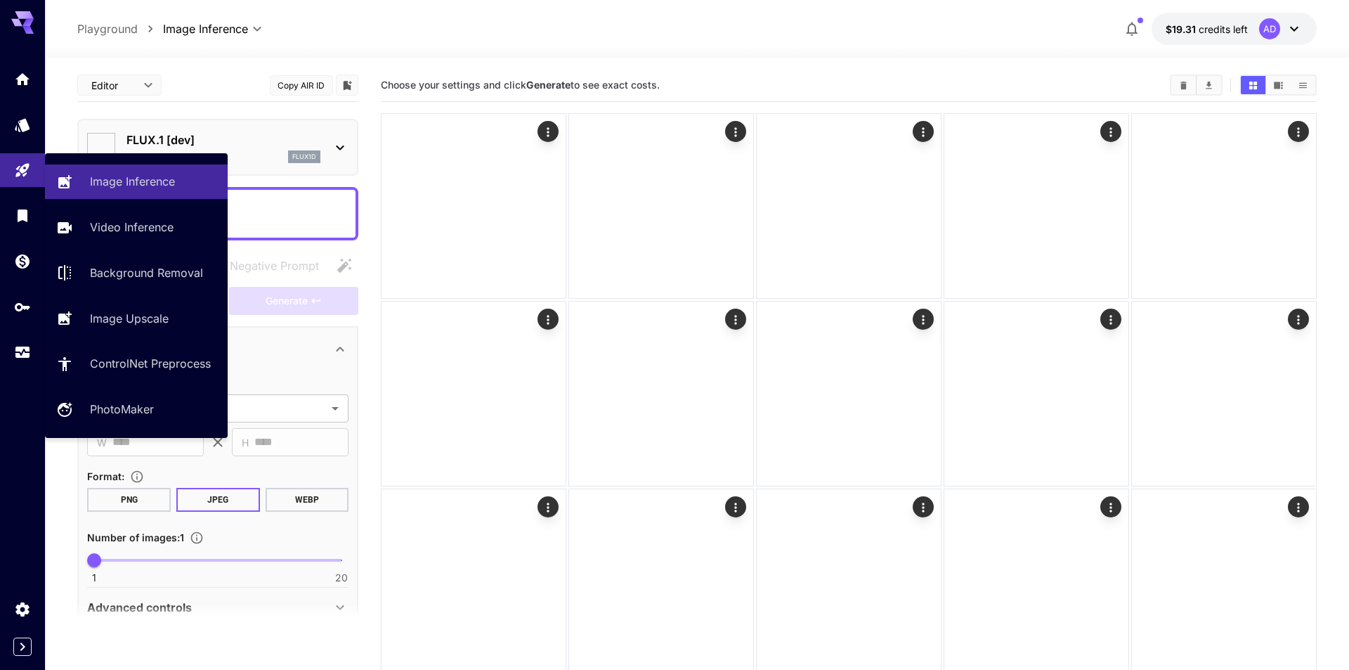
type input "**********"
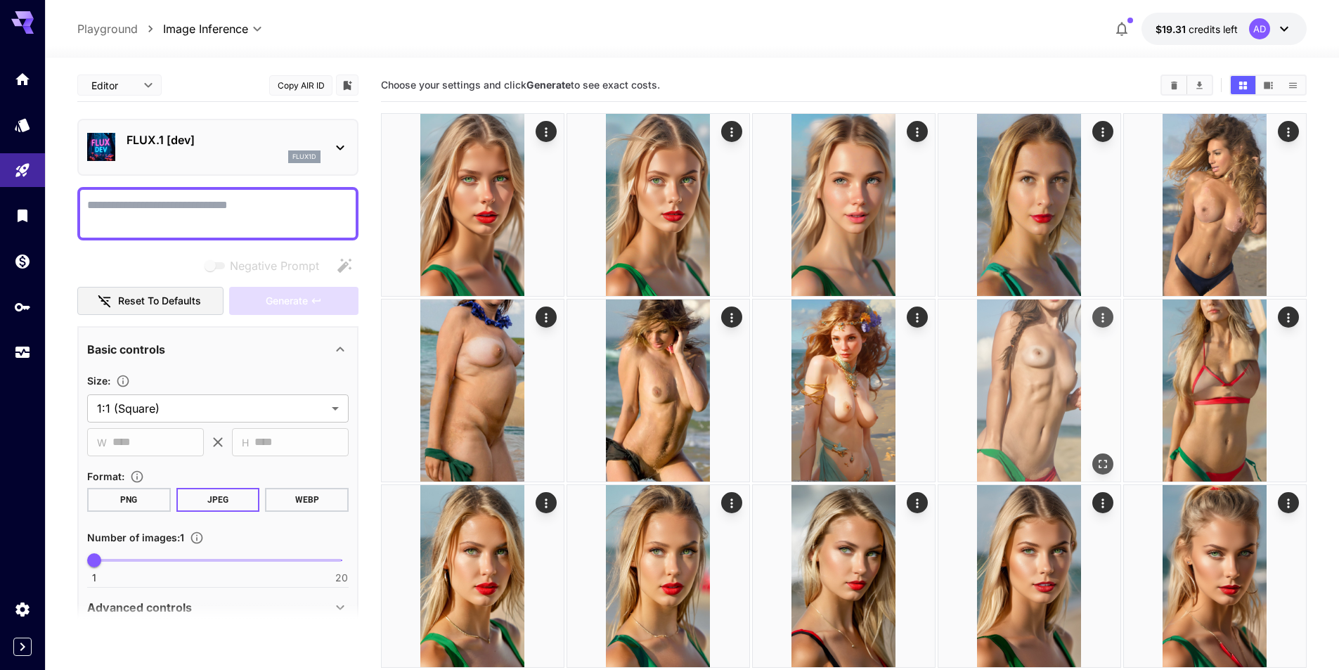
click at [1033, 344] on img at bounding box center [1029, 390] width 182 height 182
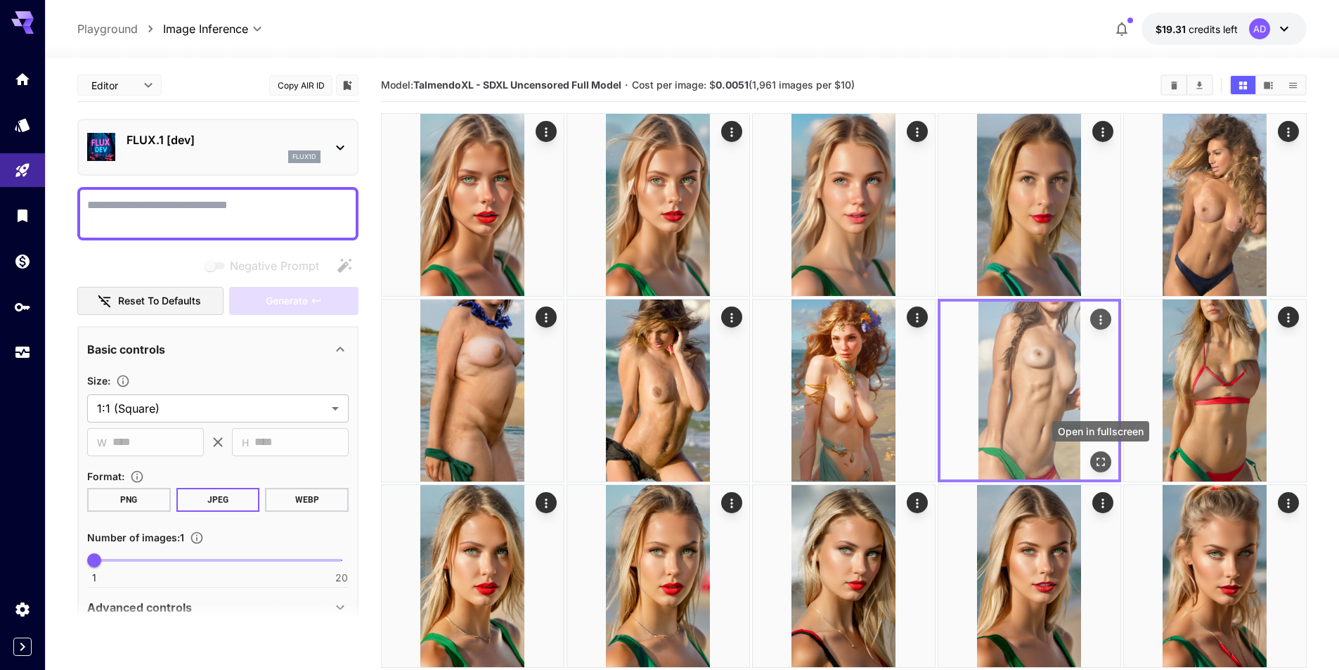
click at [1098, 458] on icon "Open in fullscreen" at bounding box center [1100, 461] width 8 height 8
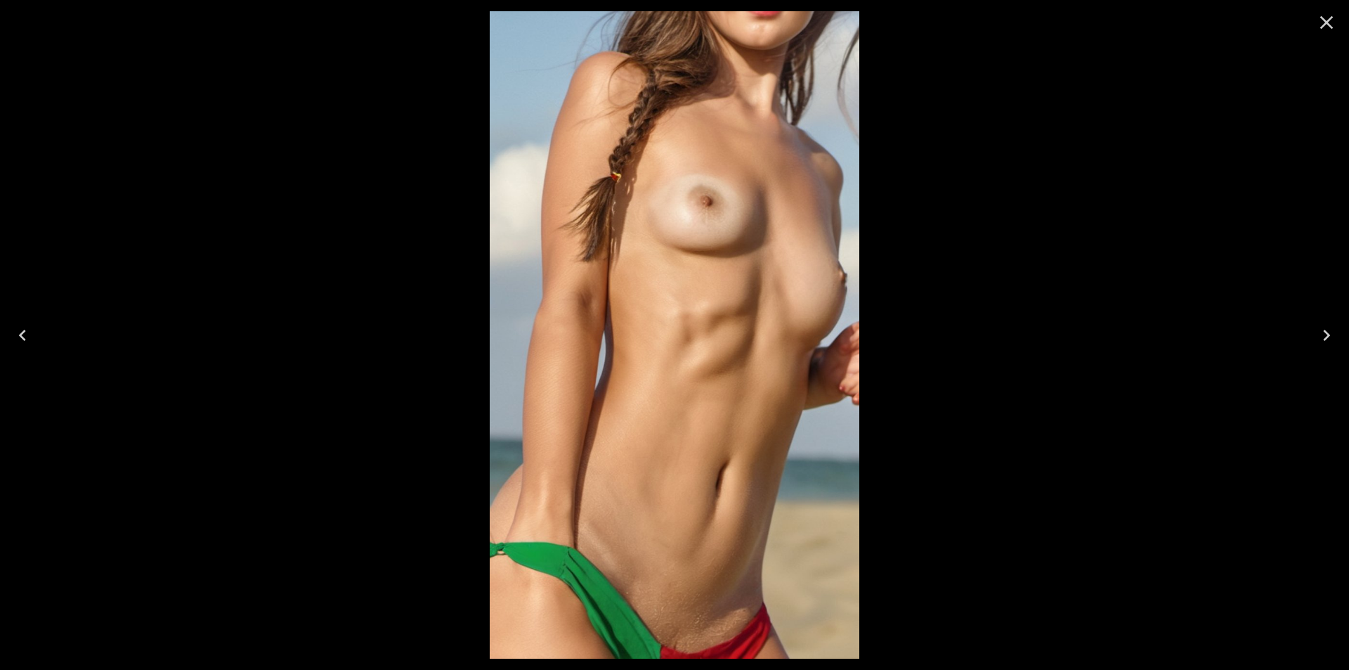
click at [1330, 25] on icon "Close" at bounding box center [1326, 22] width 22 height 22
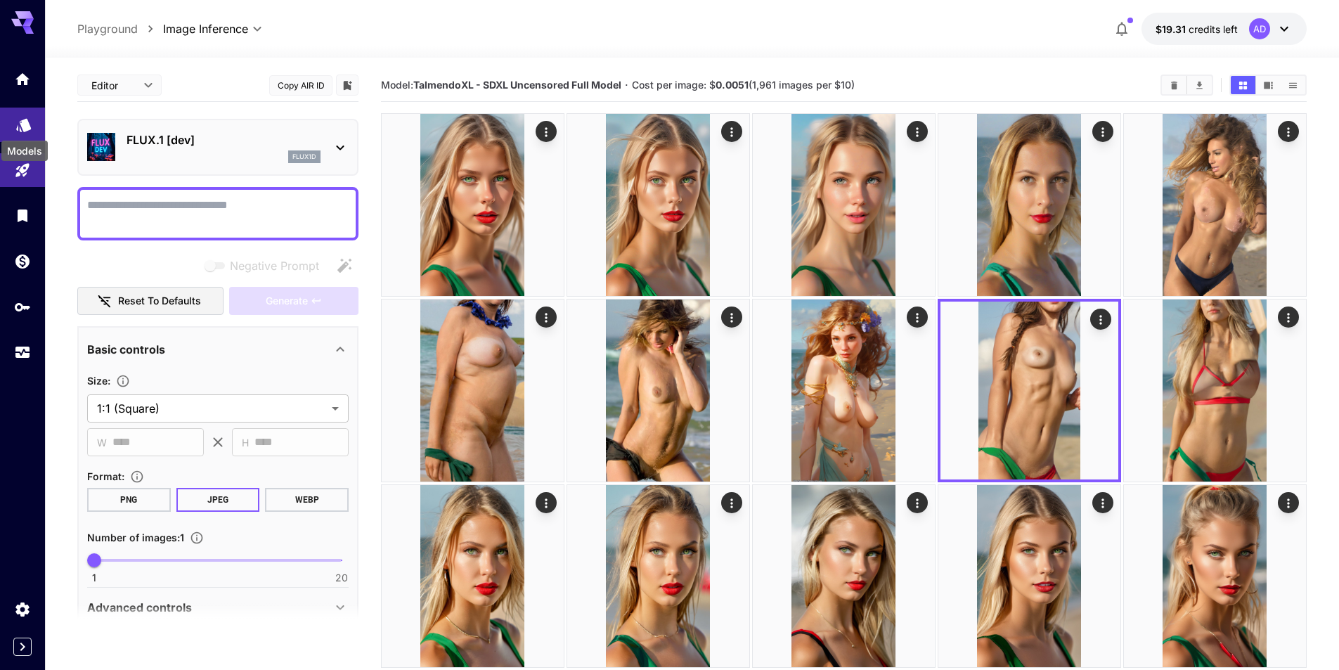
click at [30, 126] on icon "Models" at bounding box center [23, 121] width 15 height 13
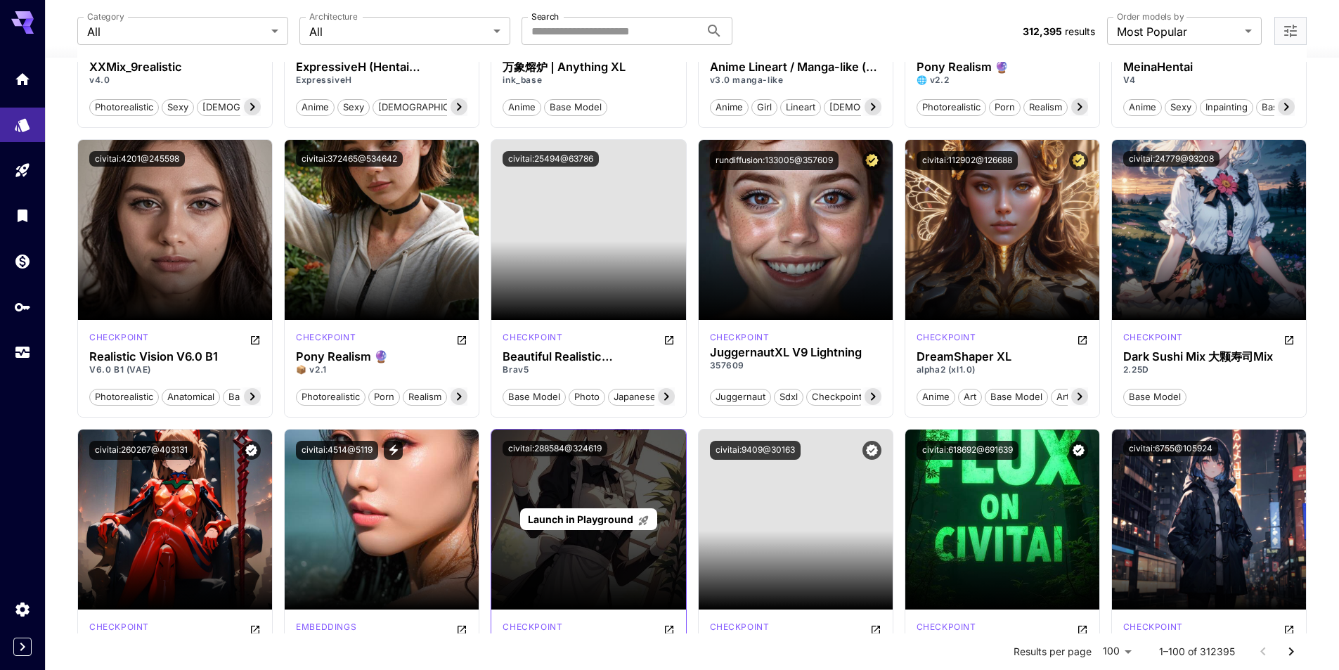
scroll to position [2951, 0]
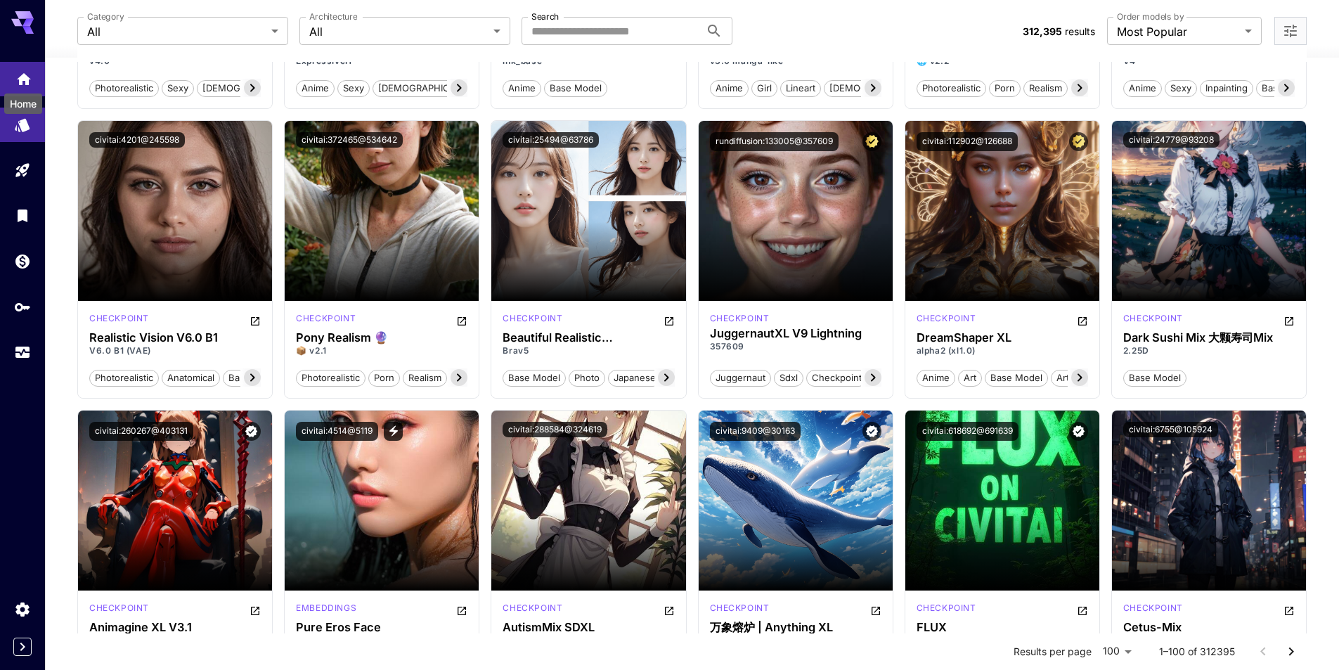
click at [21, 77] on icon "Home" at bounding box center [24, 75] width 14 height 12
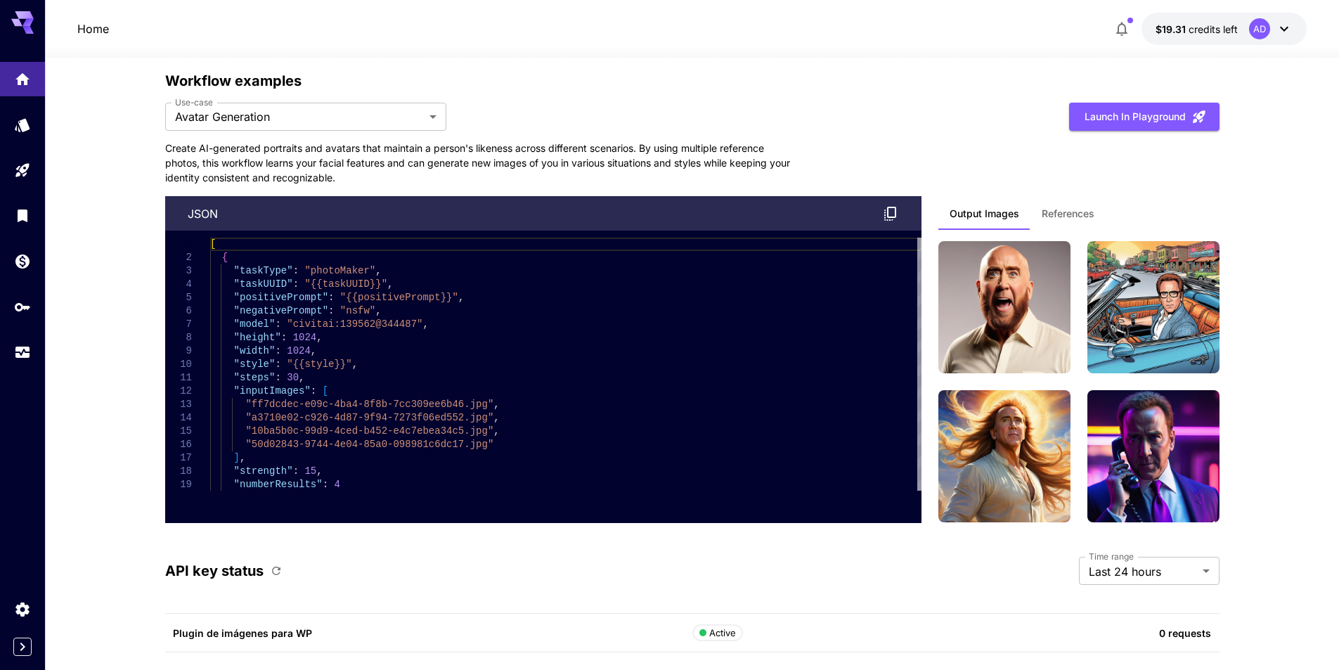
click at [1074, 221] on button "References" at bounding box center [1067, 213] width 75 height 34
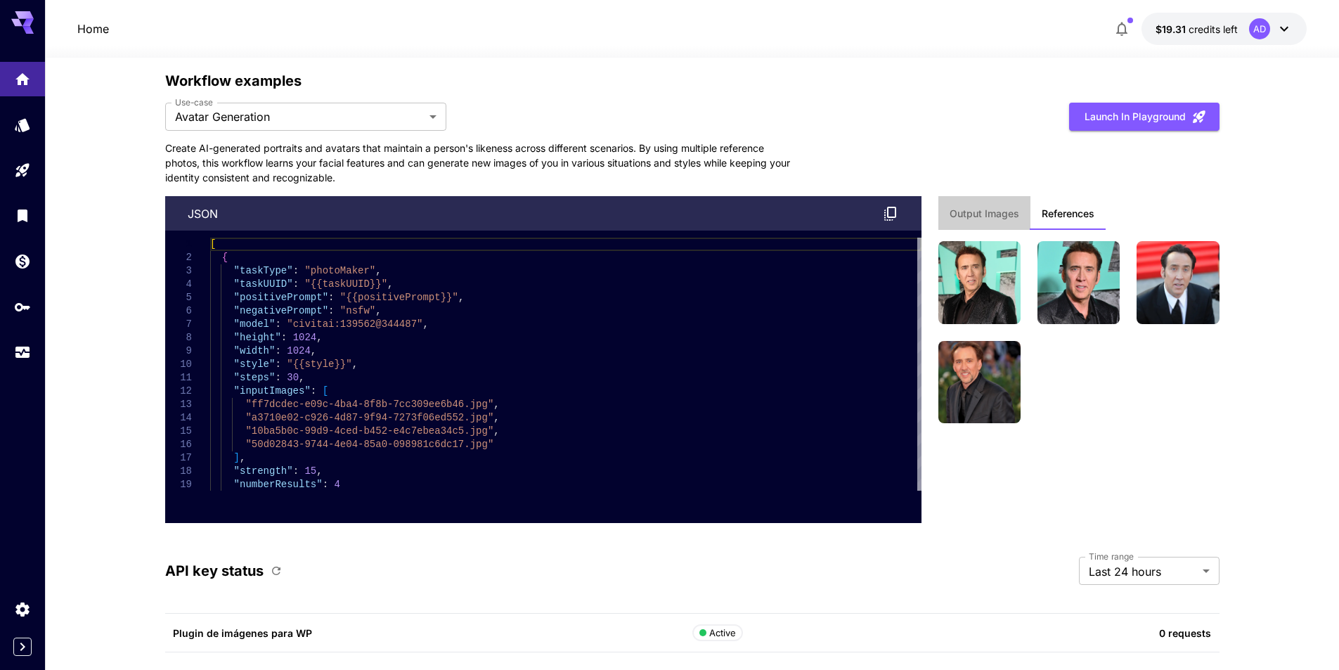
click at [993, 221] on button "Output Images" at bounding box center [984, 213] width 92 height 34
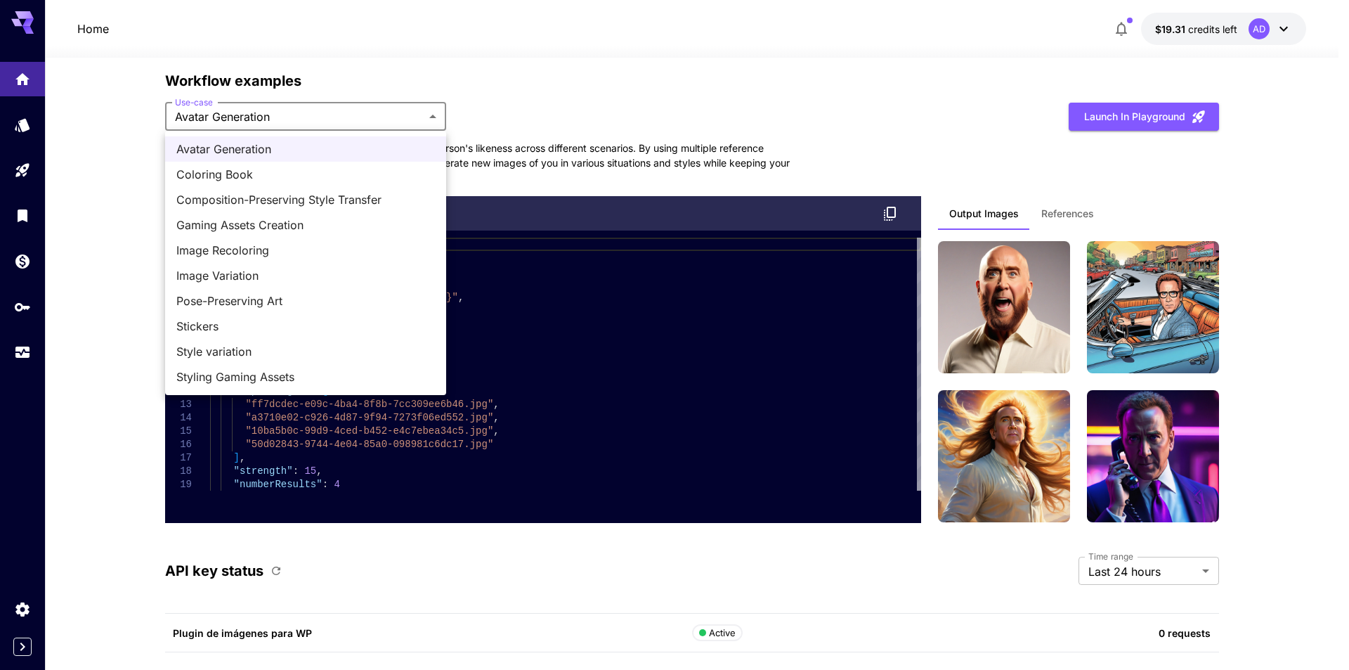
click at [268, 174] on span "Coloring Book" at bounding box center [305, 174] width 259 height 17
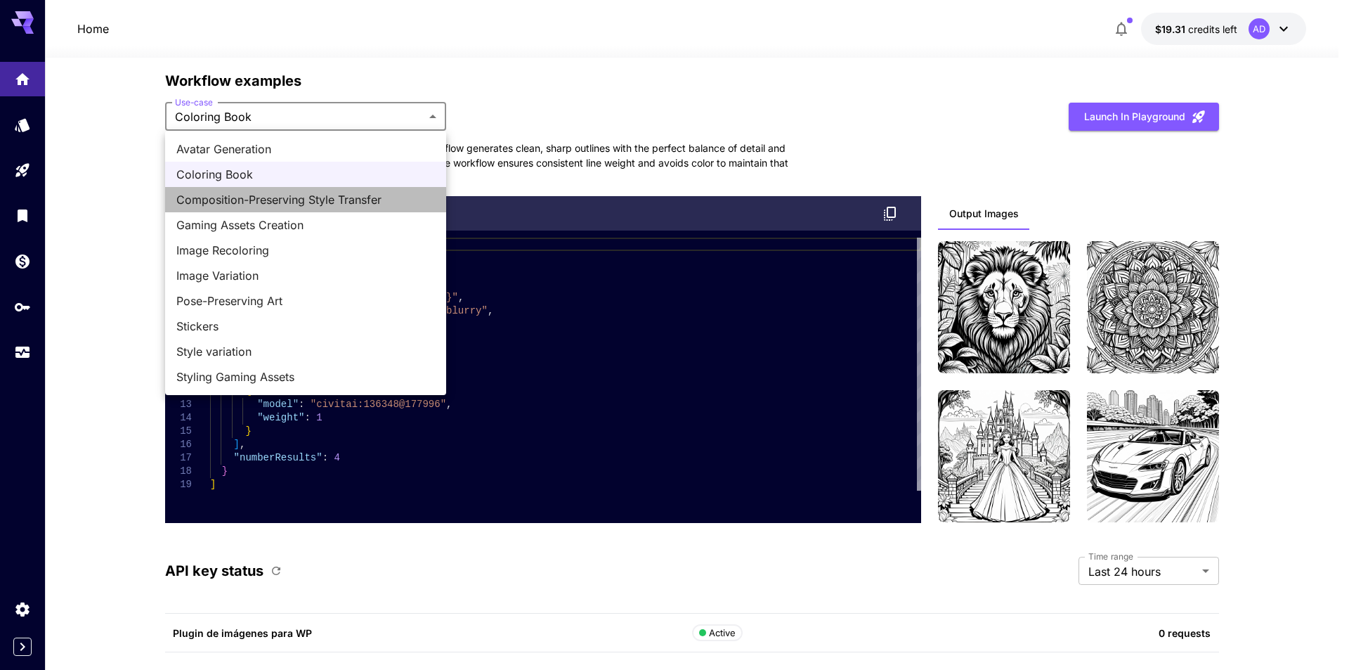
click at [247, 200] on span "Composition-Preserving Style Transfer" at bounding box center [305, 199] width 259 height 17
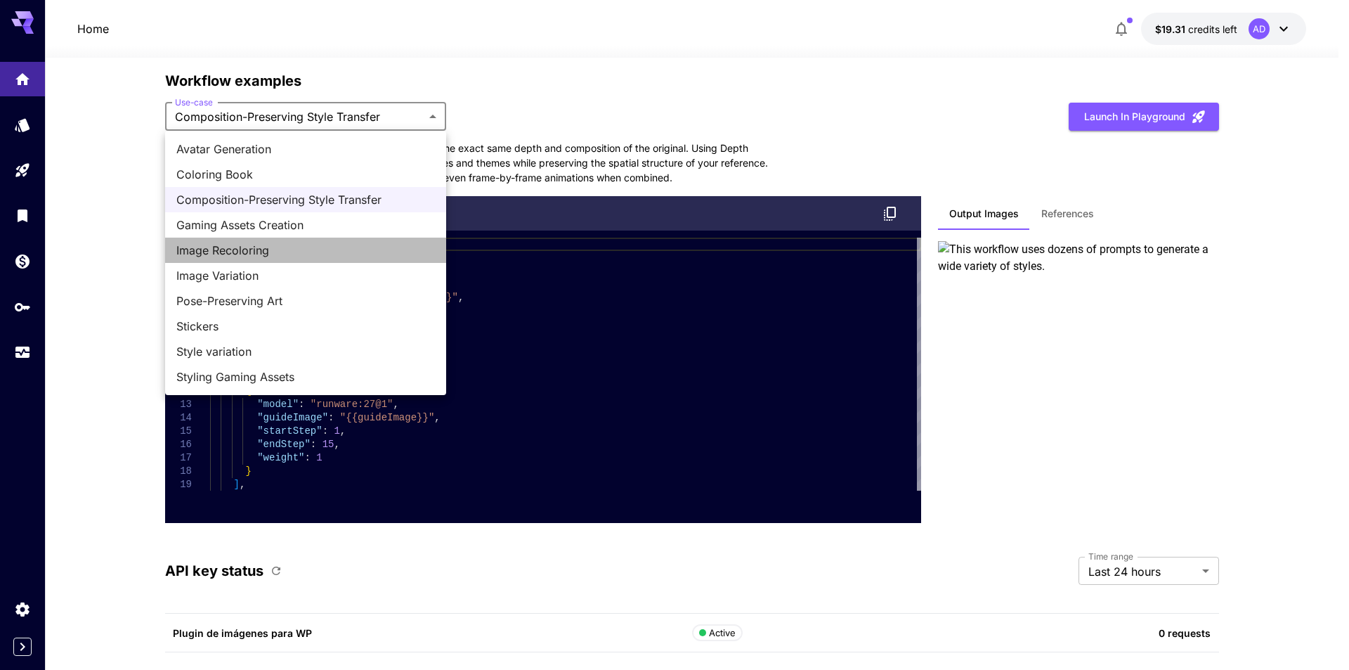
click at [226, 243] on span "Image Recoloring" at bounding box center [305, 250] width 259 height 17
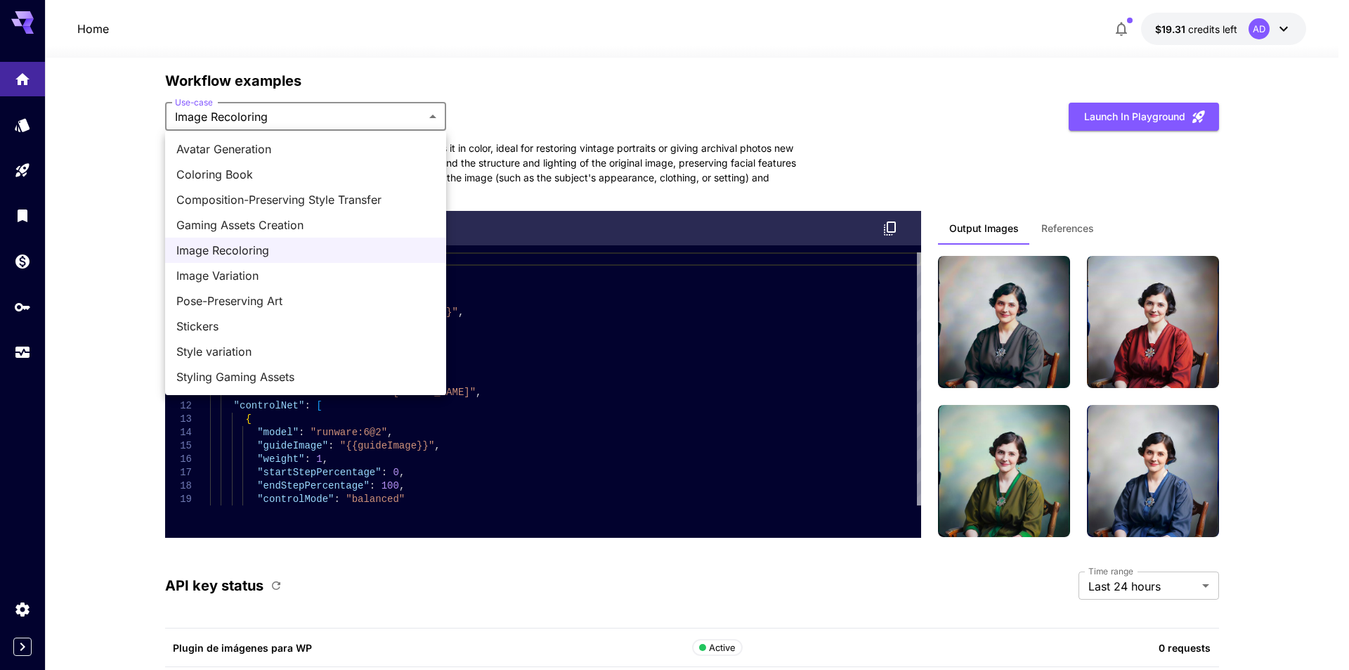
click at [272, 271] on span "Image Variation" at bounding box center [305, 275] width 259 height 17
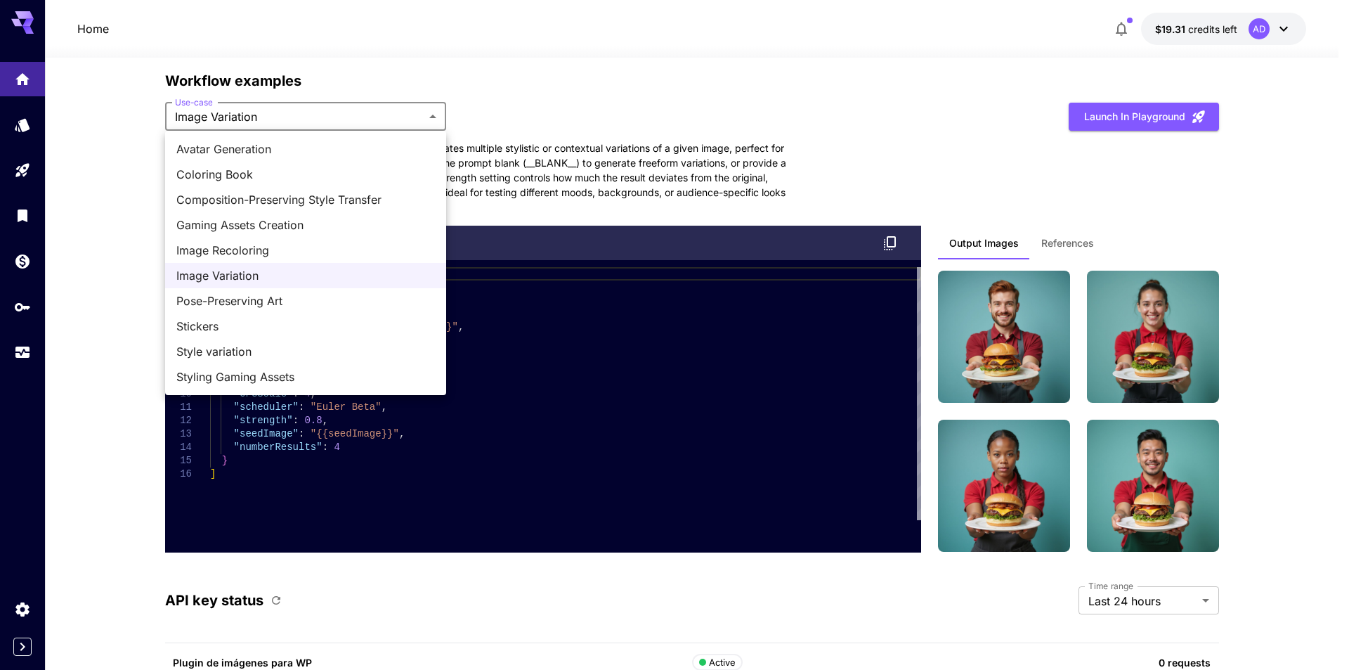
click at [249, 322] on span "Stickers" at bounding box center [305, 326] width 259 height 17
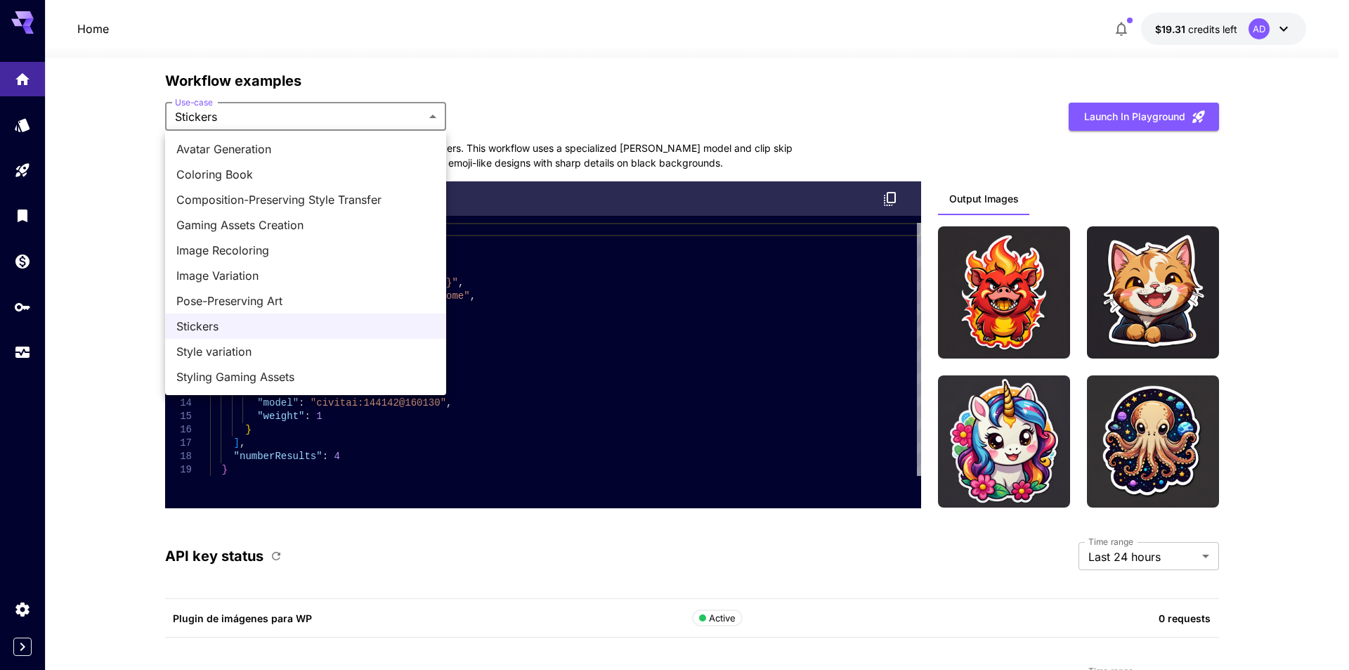
click at [245, 349] on span "Style variation" at bounding box center [305, 351] width 259 height 17
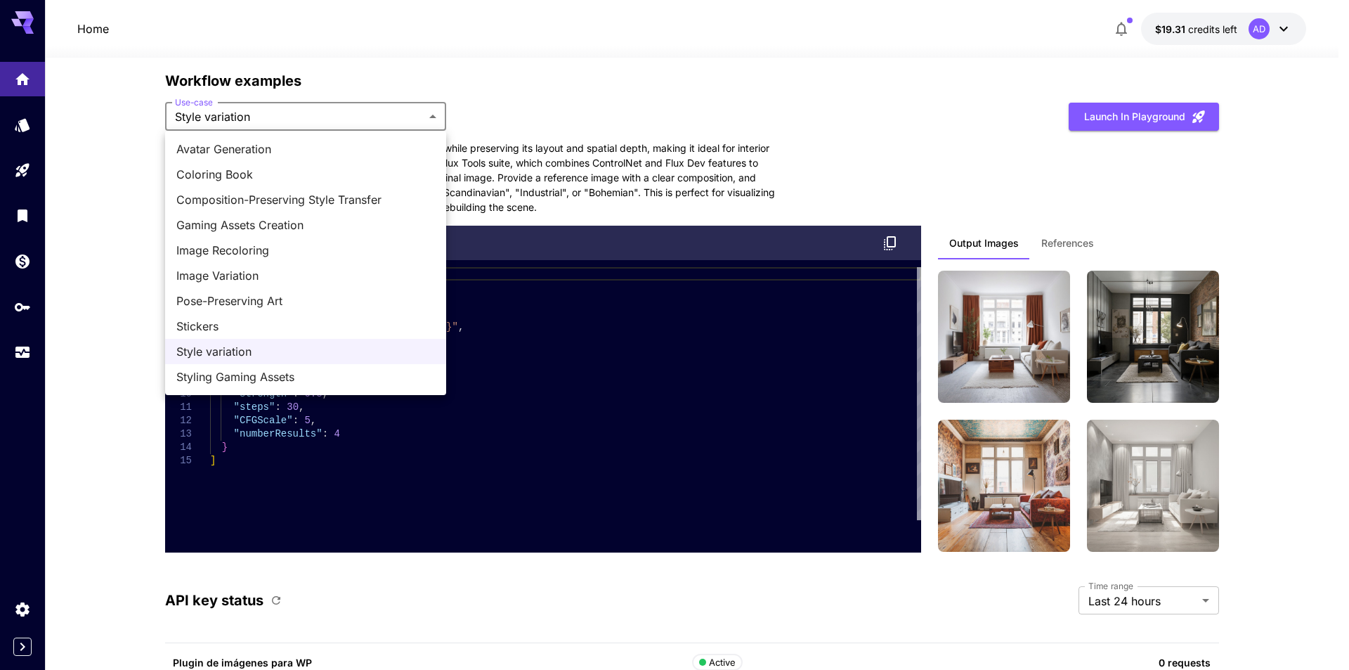
click at [267, 378] on span "Styling Gaming Assets" at bounding box center [305, 376] width 259 height 17
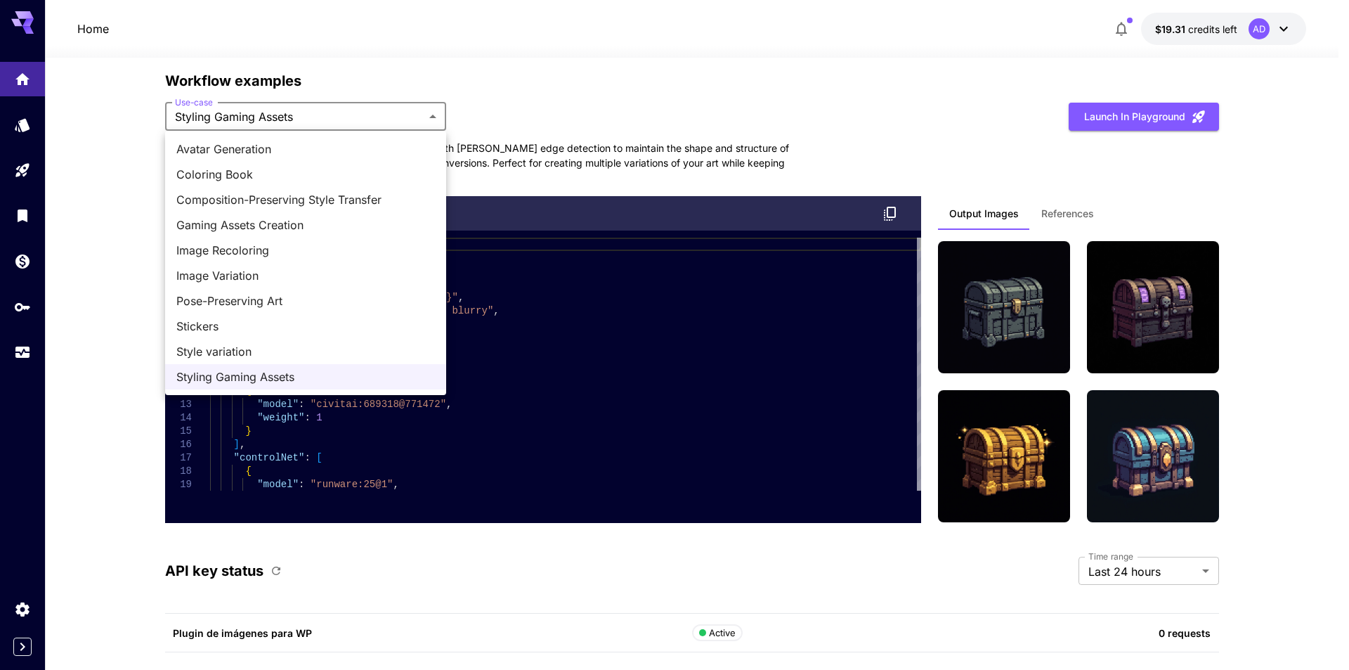
click at [301, 382] on span "Styling Gaming Assets" at bounding box center [305, 376] width 259 height 17
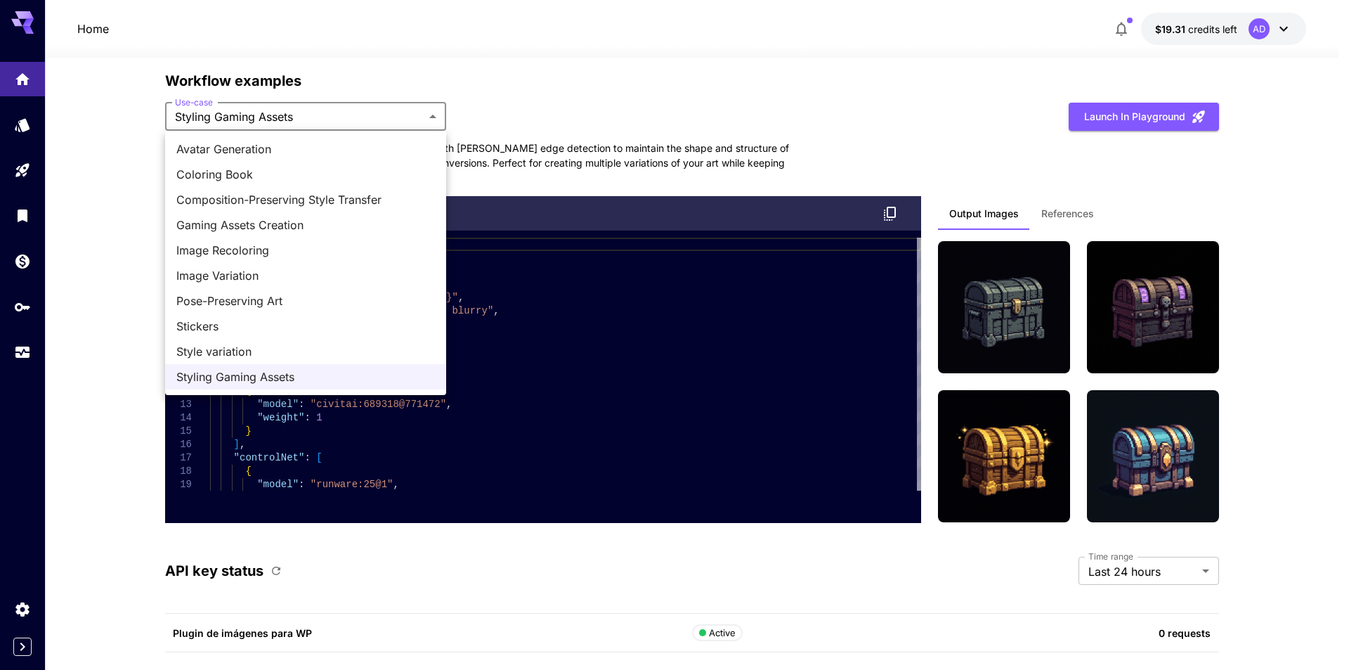
click at [229, 147] on span "Avatar Generation" at bounding box center [305, 149] width 259 height 17
type input "**********"
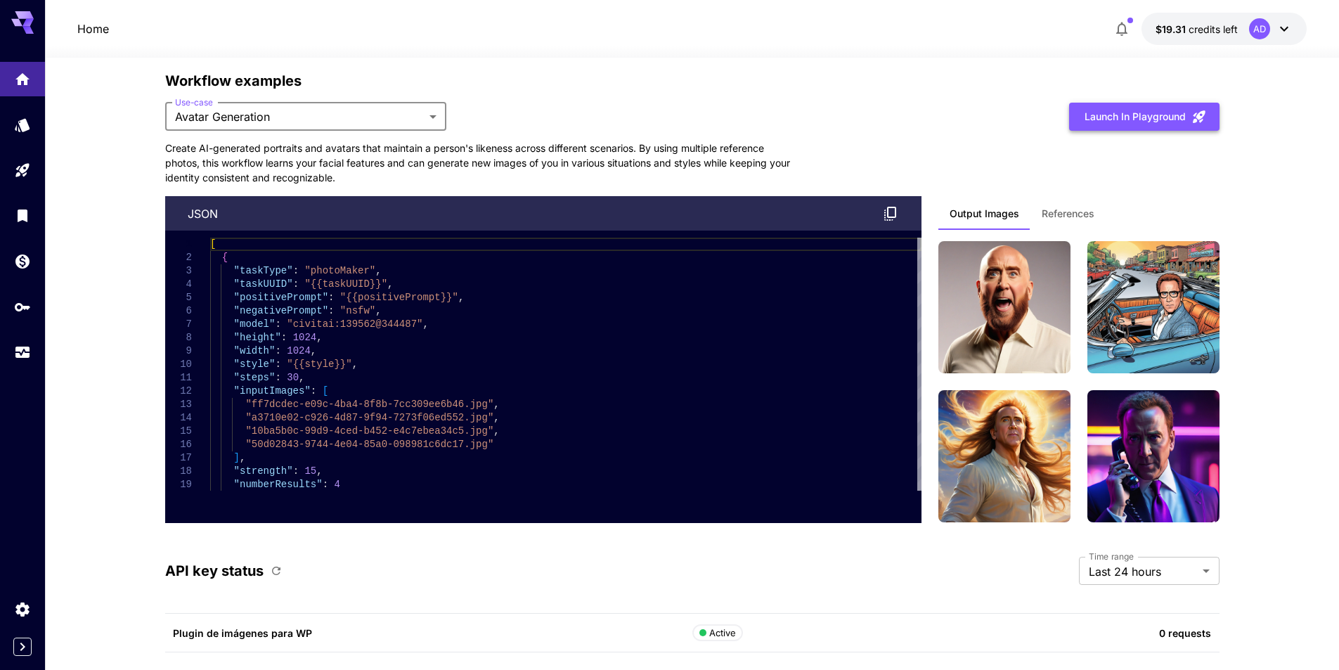
click at [1131, 119] on button "Launch in Playground" at bounding box center [1144, 117] width 150 height 29
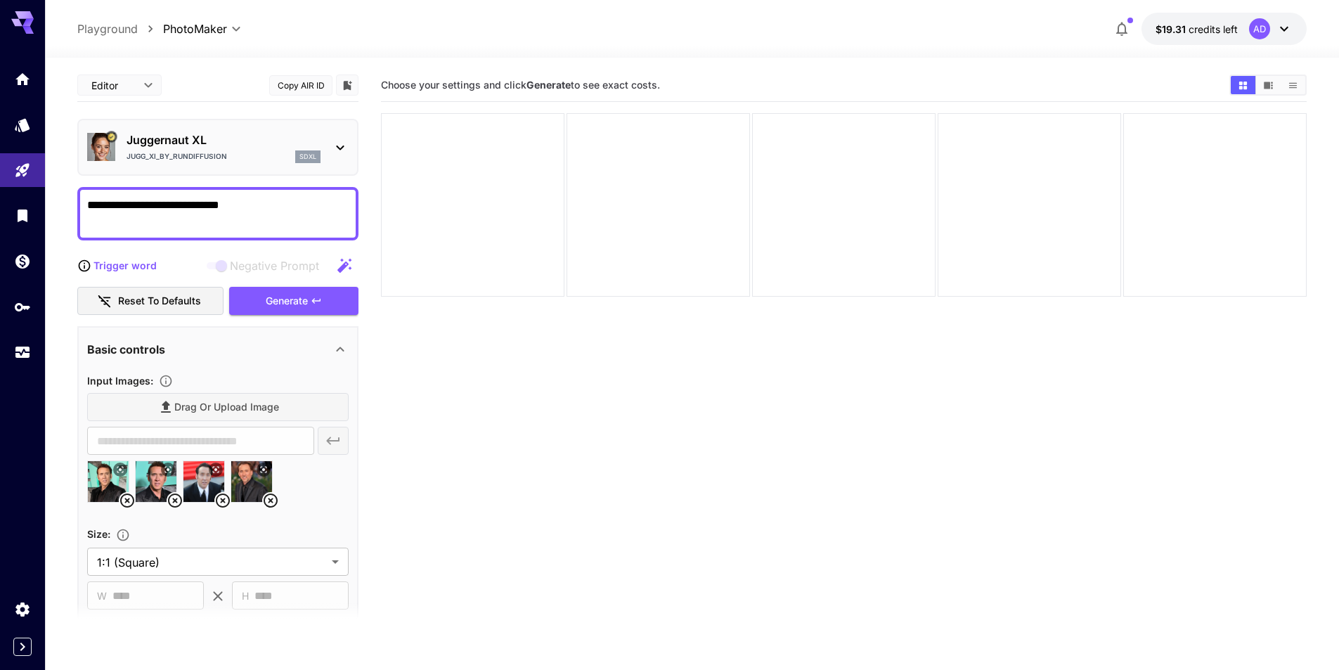
click at [272, 498] on icon at bounding box center [270, 500] width 17 height 17
click at [229, 497] on icon at bounding box center [222, 500] width 17 height 17
click at [176, 496] on icon at bounding box center [175, 500] width 17 height 17
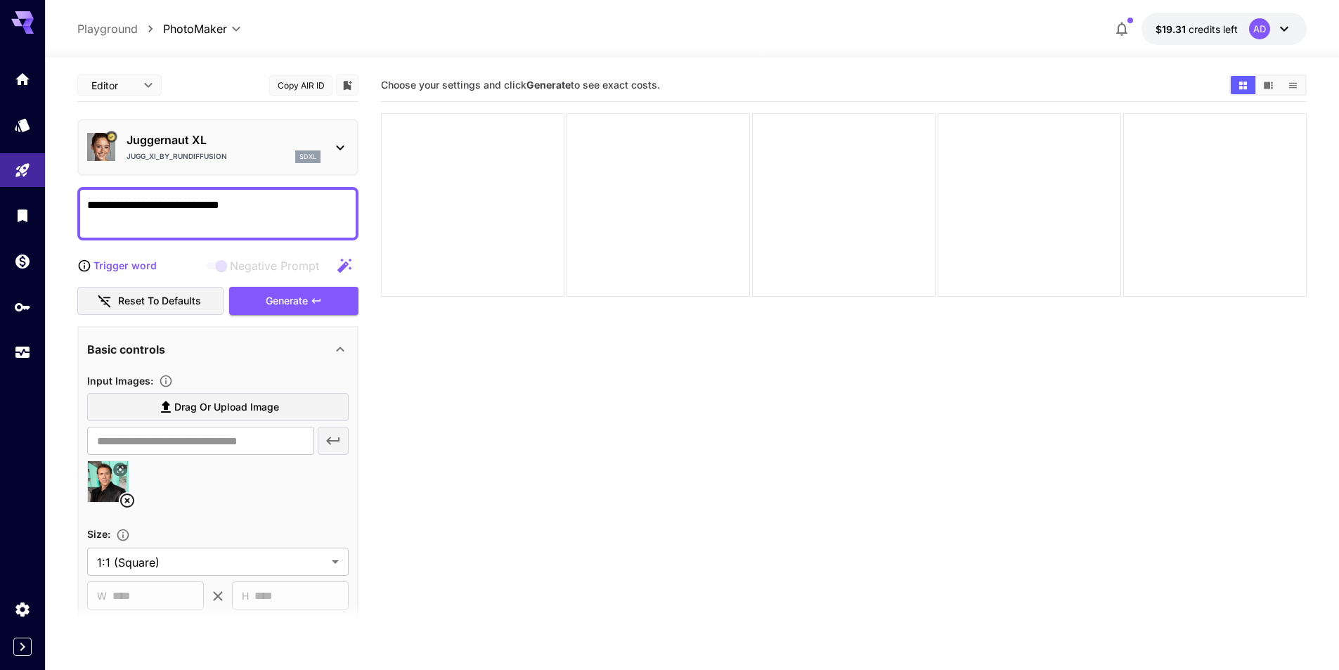
click at [120, 497] on icon at bounding box center [127, 500] width 17 height 17
click at [212, 405] on span "Drag or upload image" at bounding box center [226, 407] width 105 height 18
click at [0, 0] on input "Drag or upload image" at bounding box center [0, 0] width 0 height 0
click at [1270, 34] on div "AD" at bounding box center [1271, 28] width 44 height 21
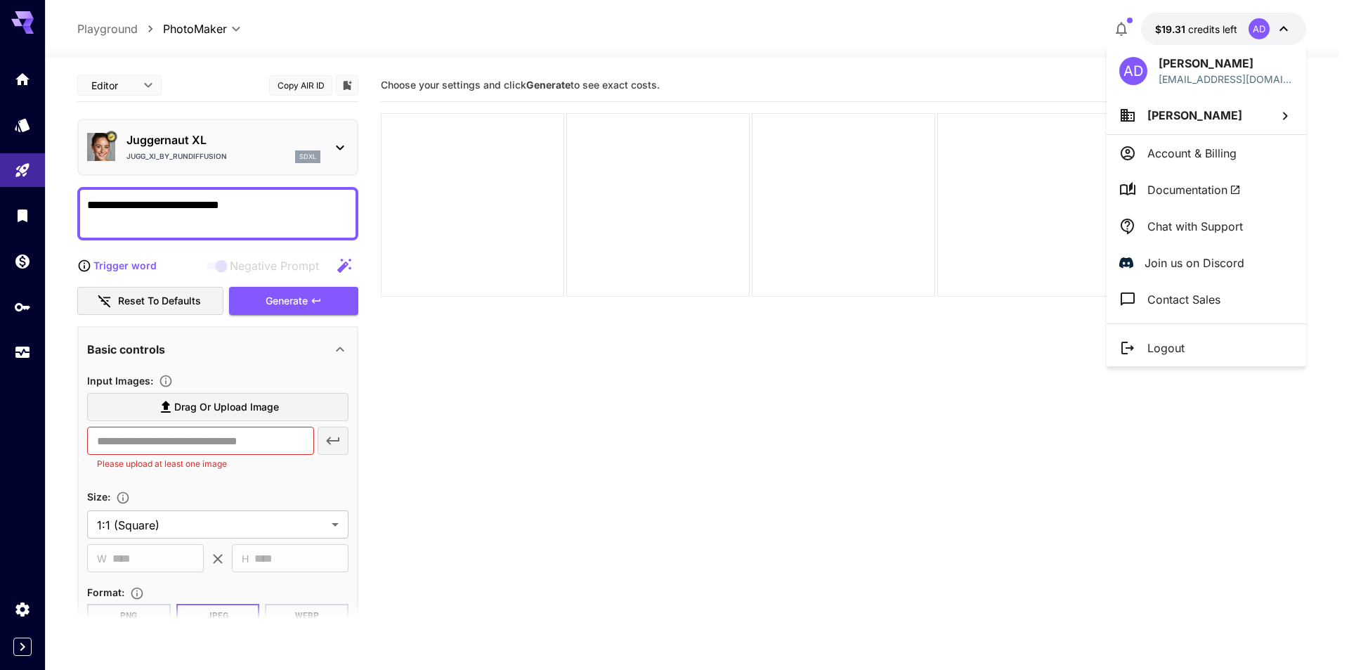
click at [1192, 226] on p "Chat with Support" at bounding box center [1195, 226] width 96 height 17
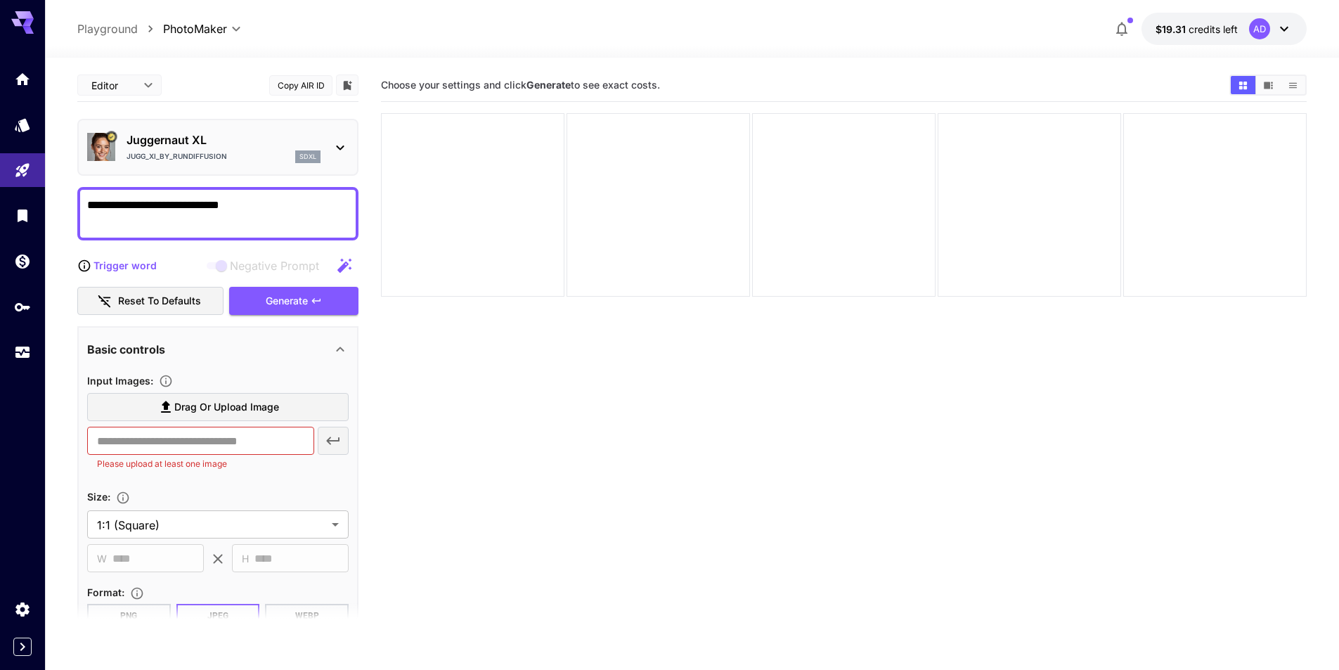
drag, startPoint x: 534, startPoint y: 455, endPoint x: 540, endPoint y: 437, distance: 19.3
click at [534, 455] on section "Choose your settings and click Generate to see exact costs." at bounding box center [843, 404] width 925 height 670
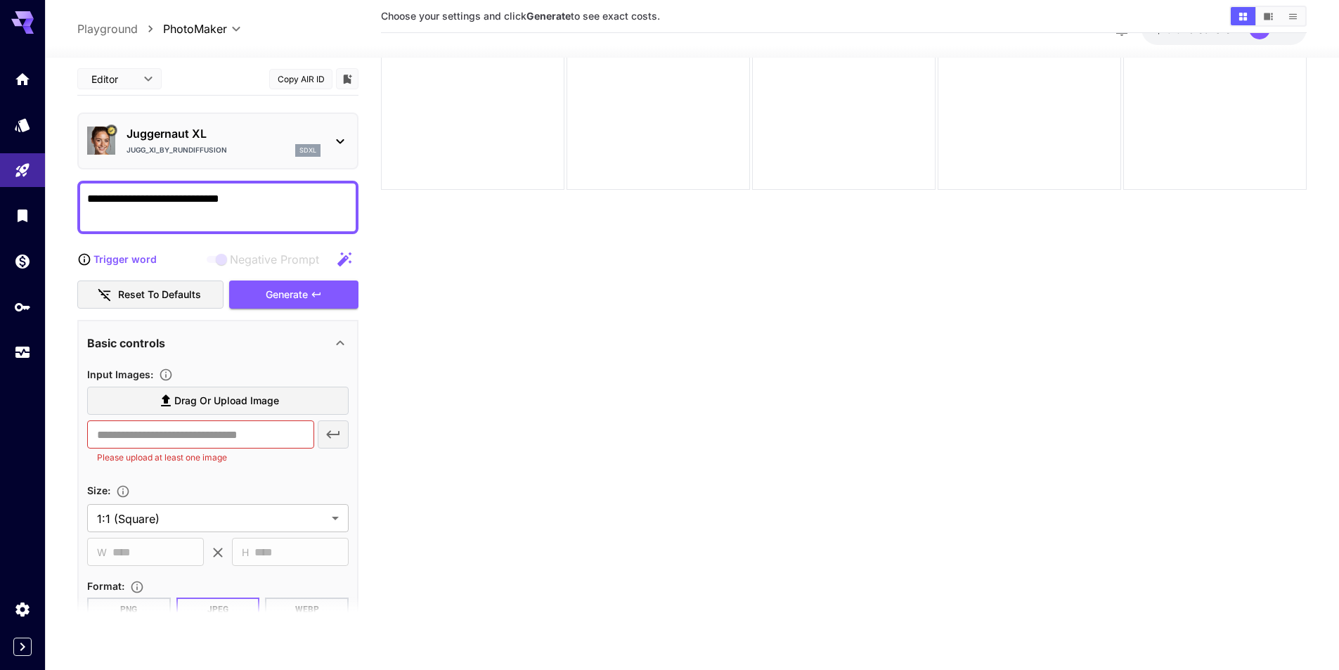
scroll to position [111, 0]
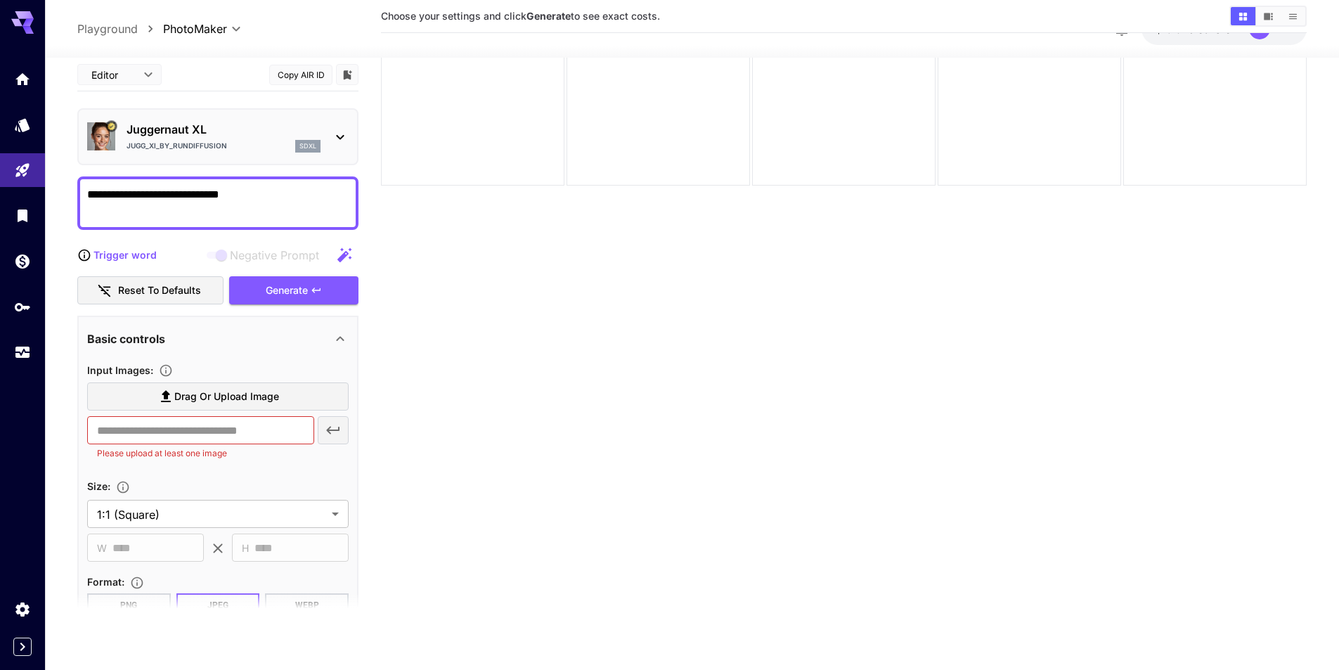
click at [590, 412] on section "Choose your settings and click Generate to see exact costs." at bounding box center [843, 293] width 925 height 670
click at [520, 291] on section "Choose your settings and click Generate to see exact costs." at bounding box center [843, 293] width 925 height 670
drag, startPoint x: 546, startPoint y: 415, endPoint x: 580, endPoint y: 420, distance: 34.1
click at [546, 415] on section "Choose your settings and click Generate to see exact costs." at bounding box center [843, 293] width 925 height 670
click at [594, 472] on section "Choose your settings and click Generate to see exact costs." at bounding box center [843, 293] width 925 height 670
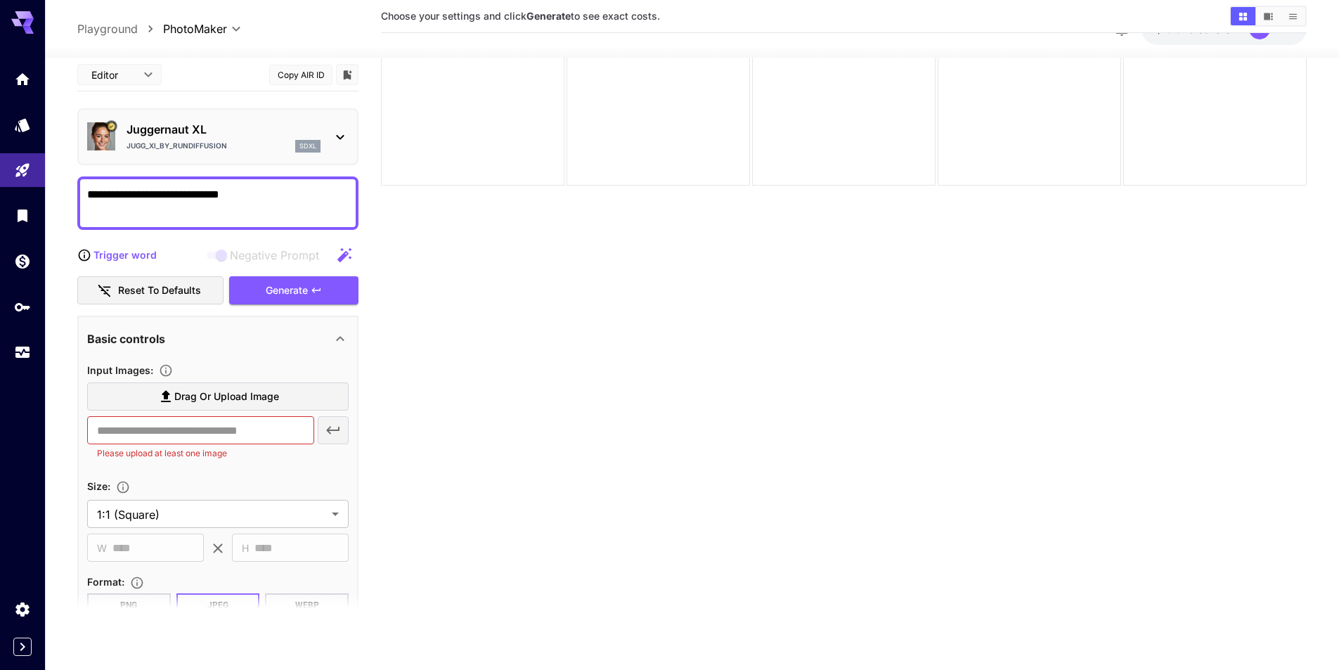
drag, startPoint x: 571, startPoint y: 404, endPoint x: 666, endPoint y: 455, distance: 107.5
click at [571, 404] on section "Choose your settings and click Generate to see exact costs." at bounding box center [843, 293] width 925 height 670
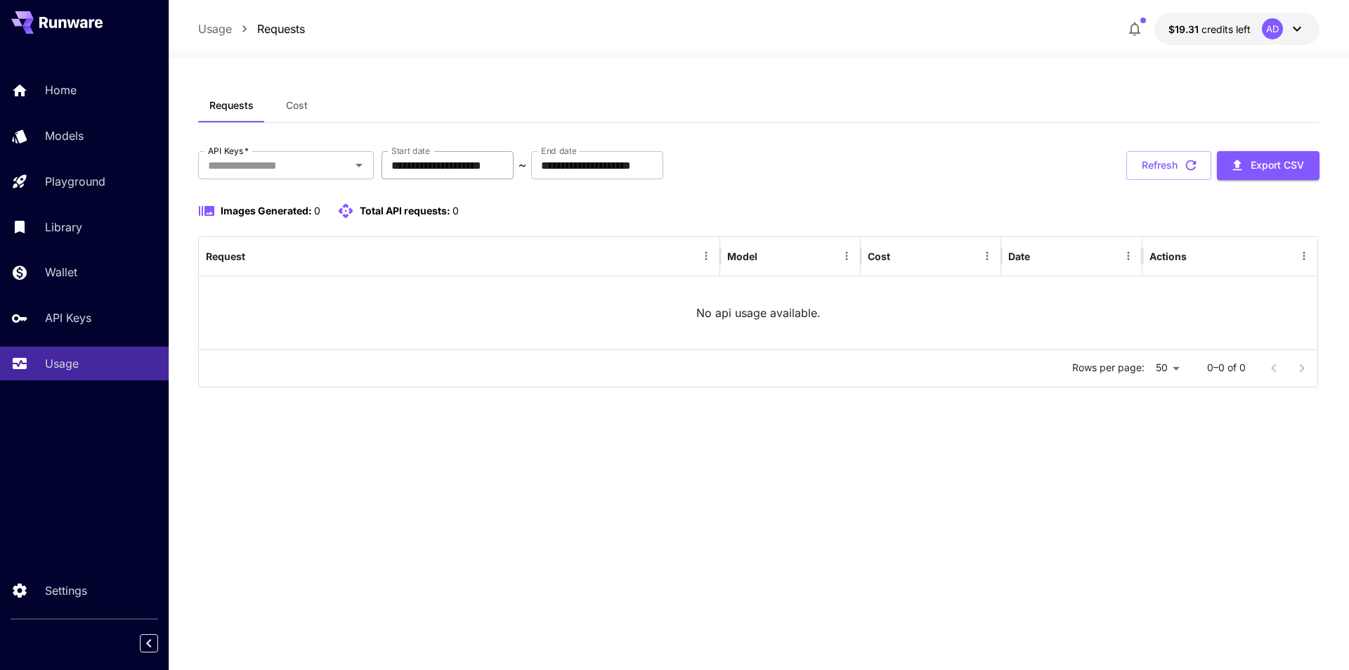
click at [423, 169] on input "**********" at bounding box center [448, 165] width 132 height 28
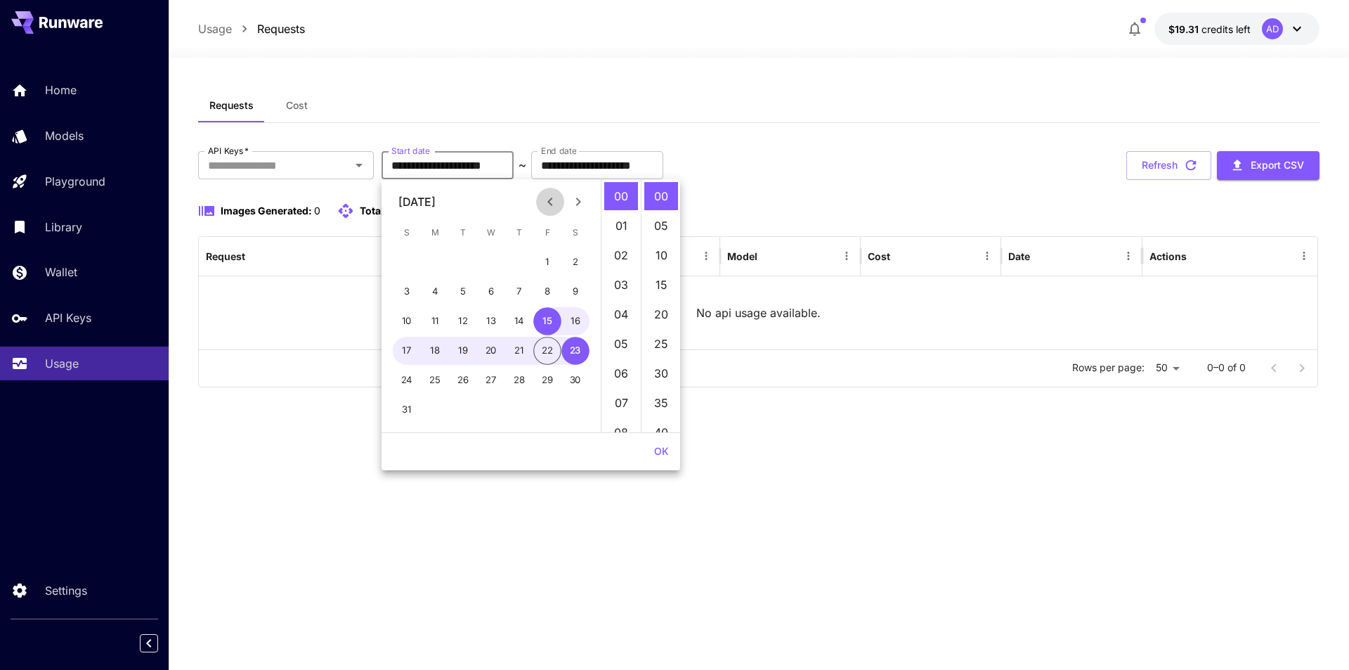
click at [549, 197] on icon "Previous month" at bounding box center [550, 201] width 17 height 17
click at [467, 259] on button "1" at bounding box center [463, 262] width 28 height 28
type input "**********"
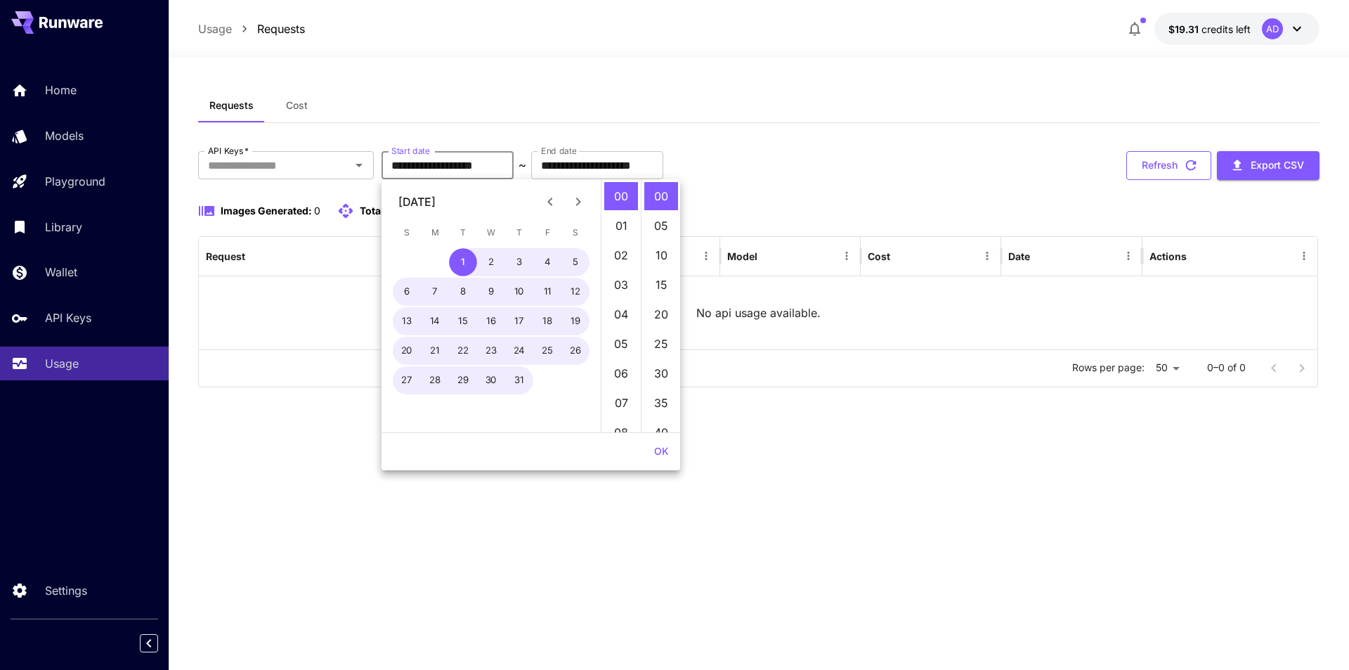
click at [1174, 166] on button "Refresh" at bounding box center [1168, 165] width 85 height 29
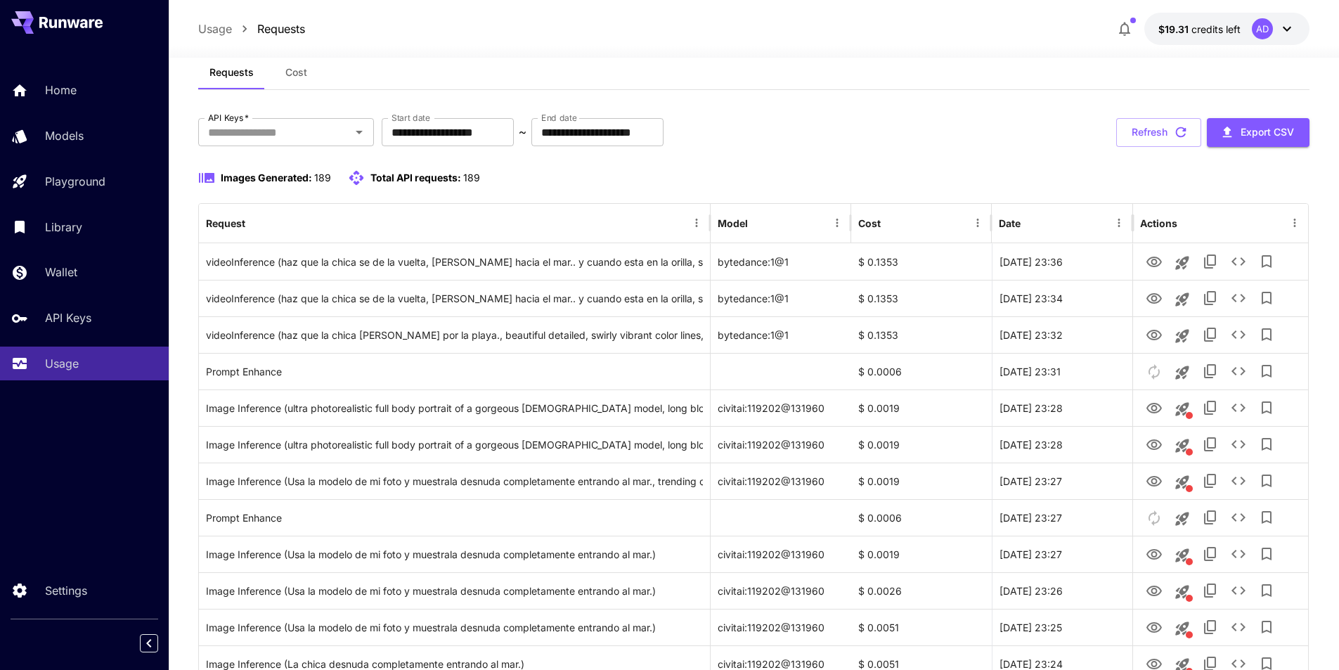
scroll to position [2, 0]
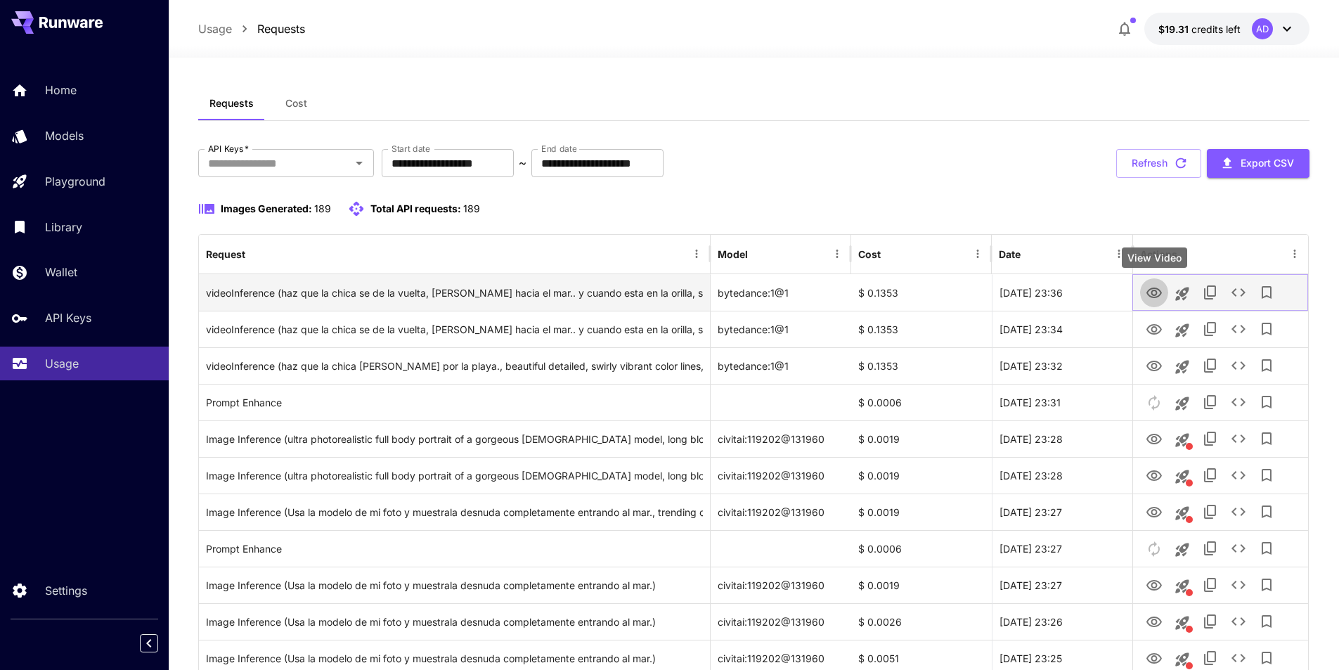
click at [1154, 289] on icon "View Video" at bounding box center [1153, 292] width 15 height 11
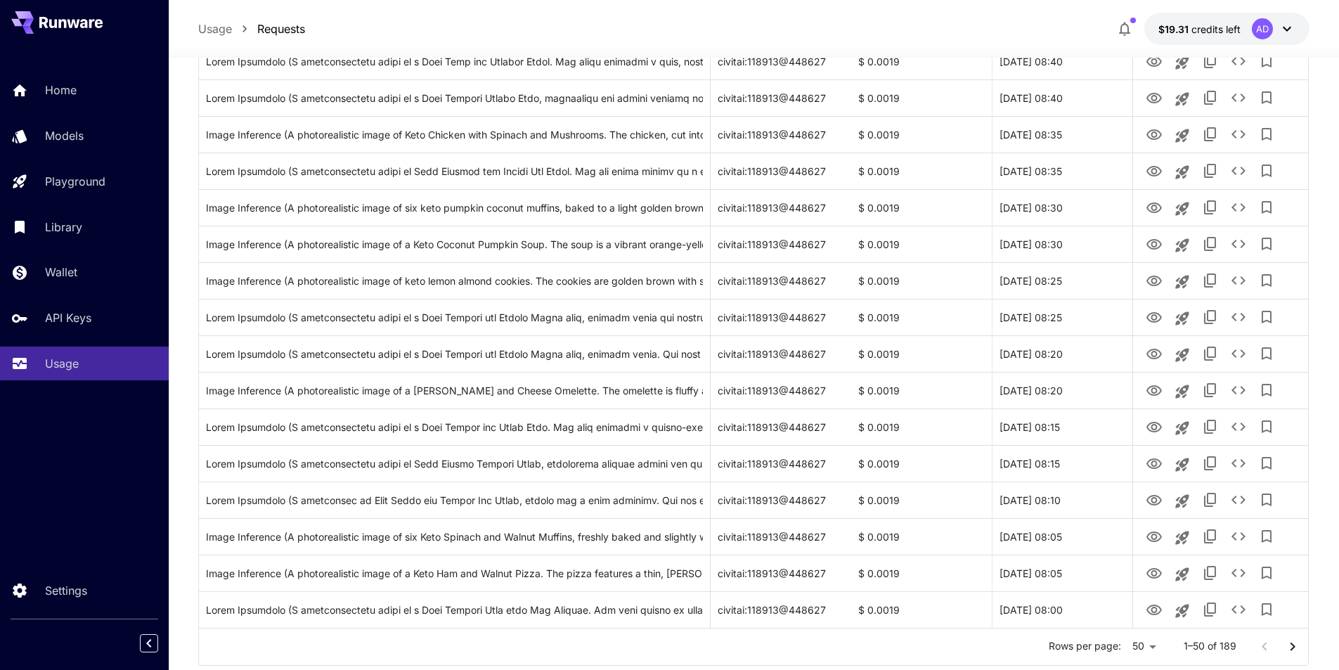
scroll to position [1514, 0]
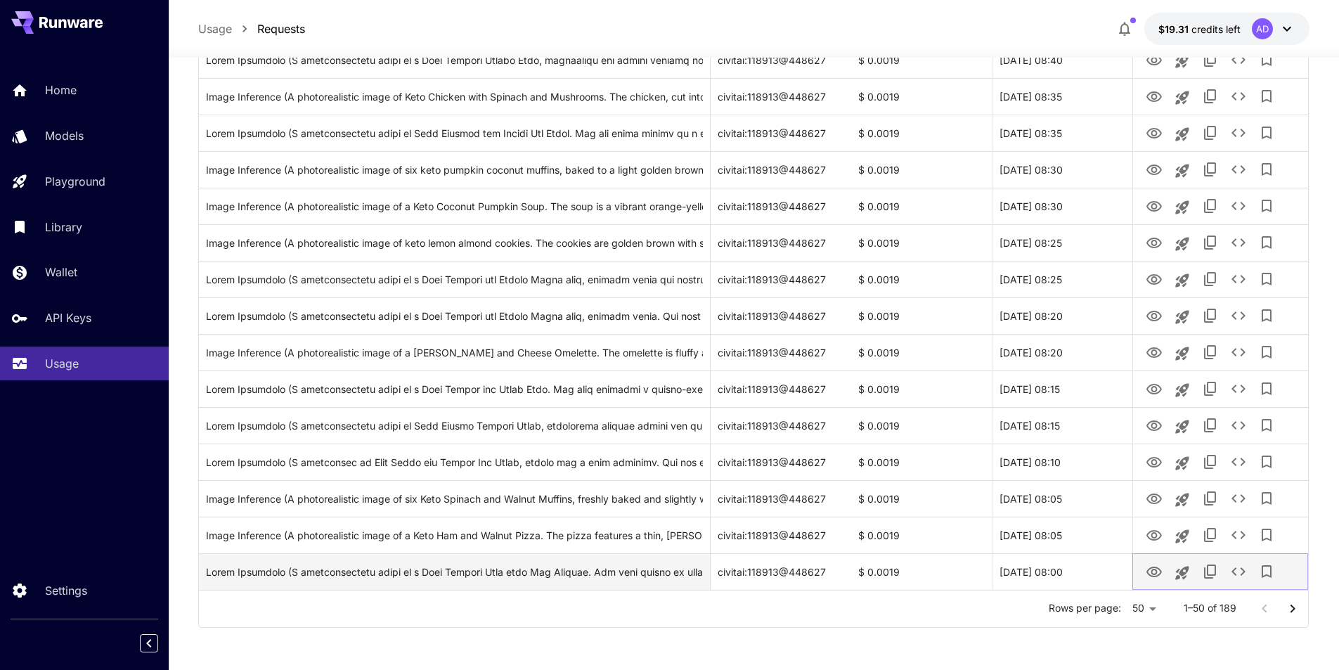
click at [1150, 572] on icon "View Image" at bounding box center [1153, 572] width 17 height 17
click at [1024, 571] on div "[DATE] 08:00" at bounding box center [1061, 571] width 141 height 37
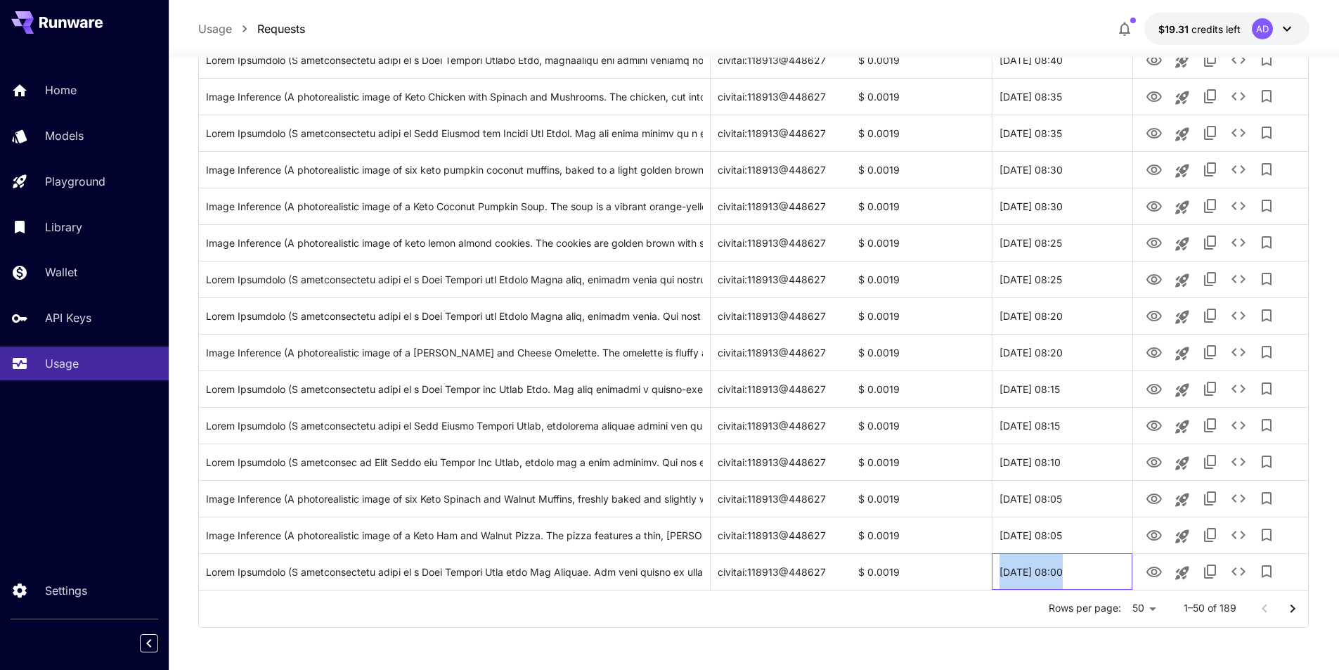
copy div "[DATE] 08:00"
